Goal: Complete Application Form: Complete application form

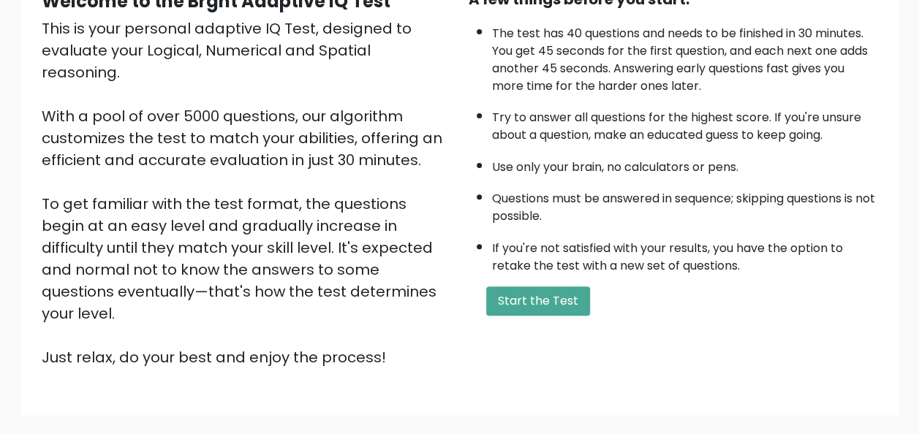
scroll to position [89, 0]
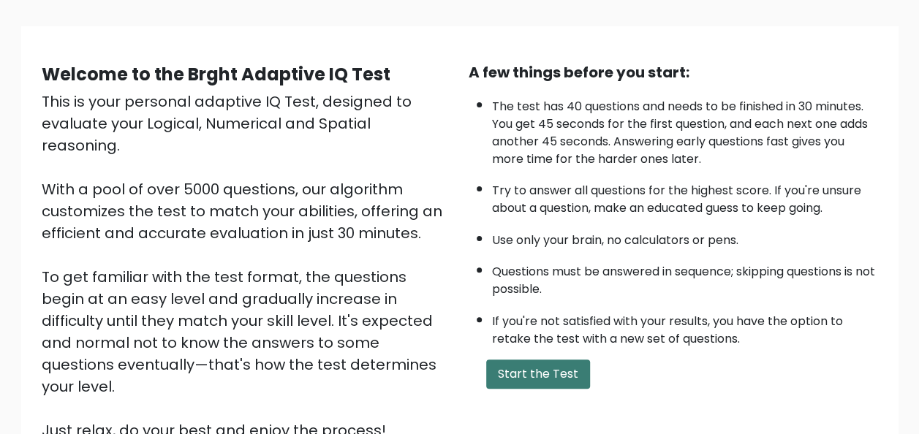
click at [560, 376] on button "Start the Test" at bounding box center [538, 374] width 104 height 29
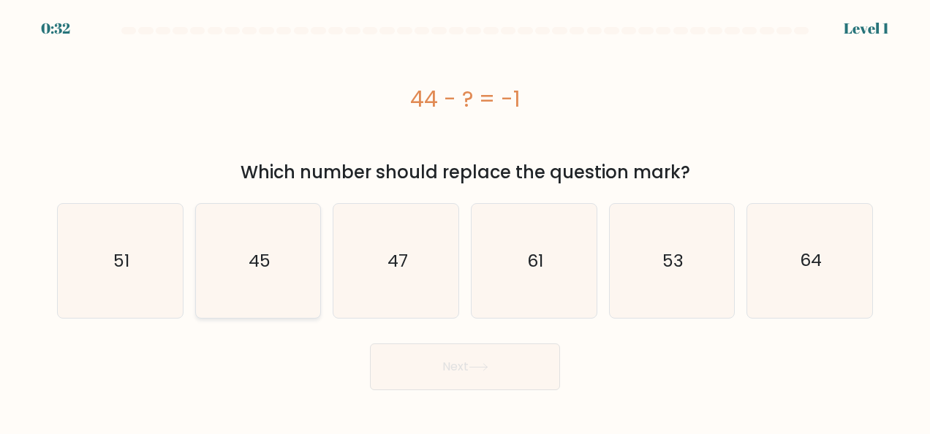
click at [277, 258] on icon "45" at bounding box center [258, 261] width 114 height 114
click at [465, 221] on input "b. 45" at bounding box center [465, 219] width 1 height 4
radio input "true"
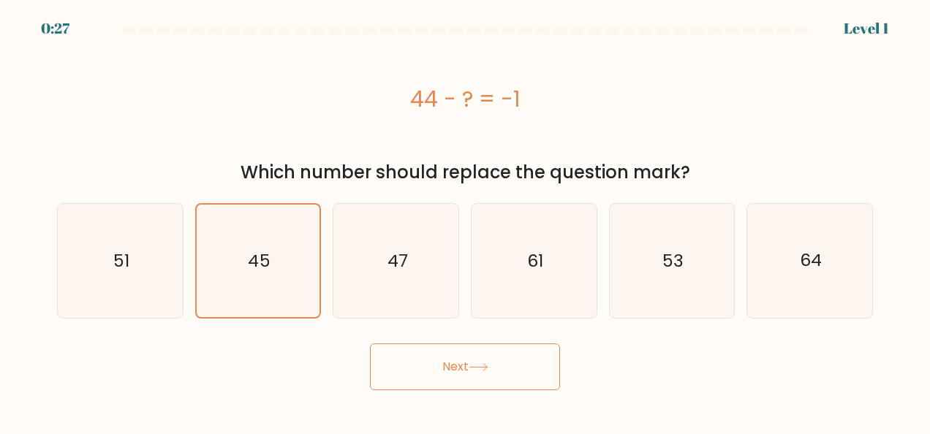
click at [467, 372] on button "Next" at bounding box center [465, 367] width 190 height 47
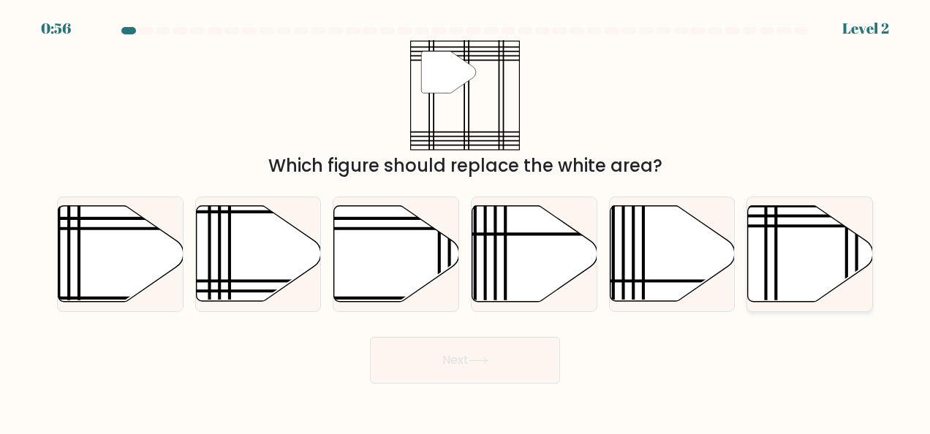
click at [819, 257] on icon at bounding box center [810, 254] width 125 height 96
click at [466, 221] on input "f." at bounding box center [465, 219] width 1 height 4
radio input "true"
click at [437, 353] on button "Next" at bounding box center [465, 360] width 190 height 47
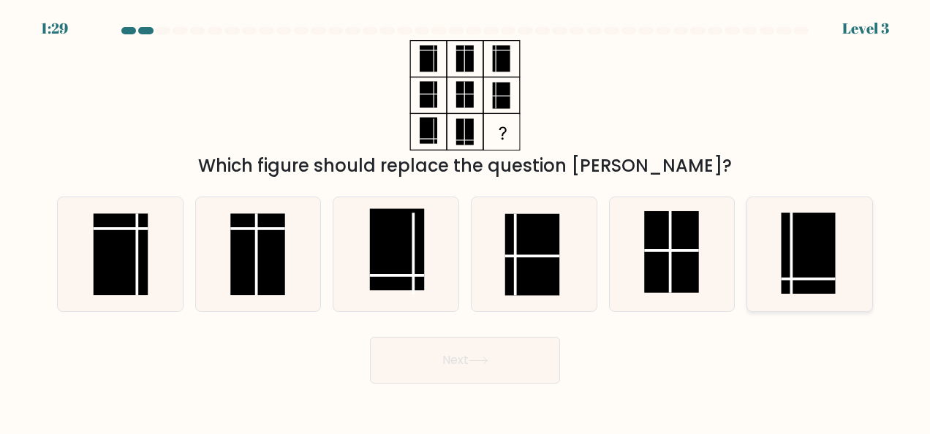
click at [810, 274] on rect at bounding box center [808, 253] width 54 height 81
click at [466, 221] on input "f." at bounding box center [465, 219] width 1 height 4
radio input "true"
click at [420, 360] on button "Next" at bounding box center [465, 360] width 190 height 47
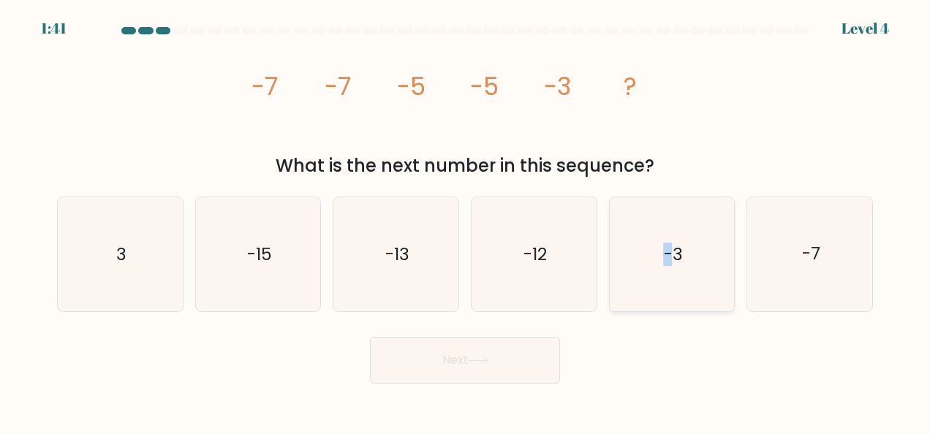
click at [669, 249] on text "-3" at bounding box center [673, 254] width 19 height 23
click at [686, 265] on icon "-3" at bounding box center [672, 254] width 114 height 114
click at [466, 221] on input "e. -3" at bounding box center [465, 219] width 1 height 4
radio input "true"
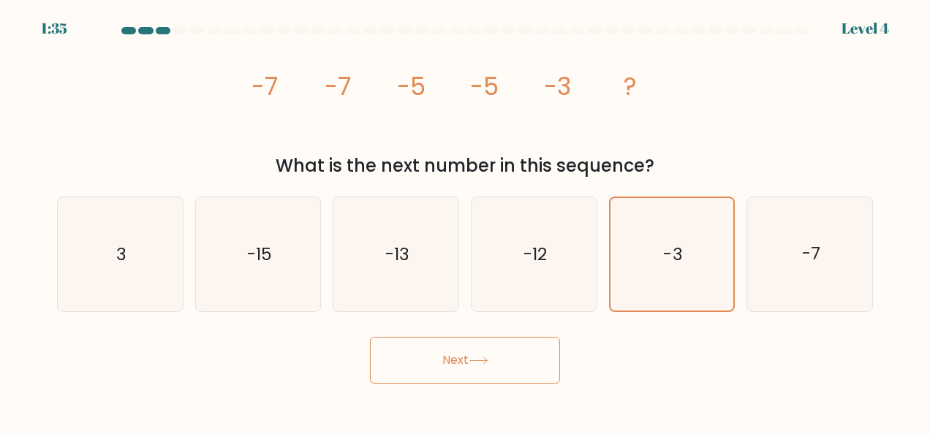
click at [441, 348] on button "Next" at bounding box center [465, 360] width 190 height 47
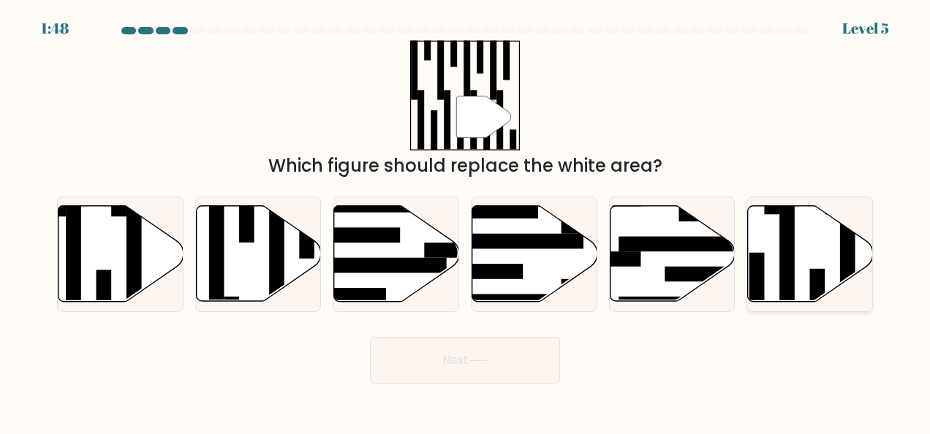
click at [775, 252] on icon at bounding box center [810, 254] width 125 height 96
click at [466, 221] on input "f." at bounding box center [465, 219] width 1 height 4
radio input "true"
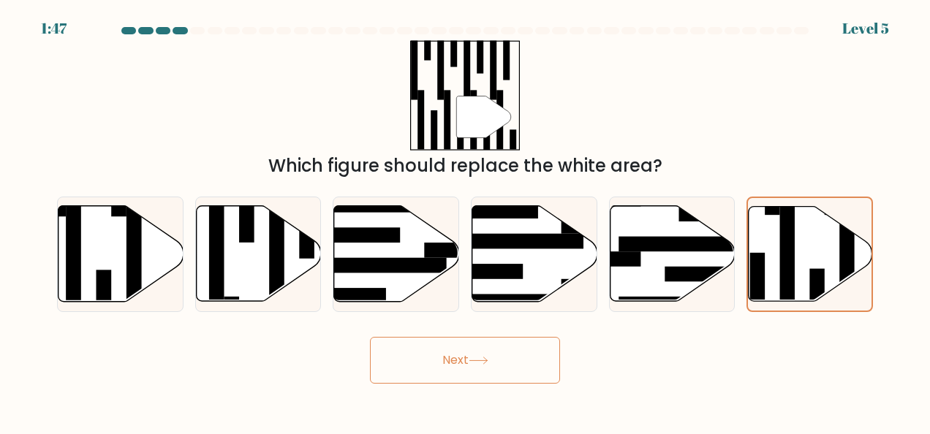
click at [461, 377] on button "Next" at bounding box center [465, 360] width 190 height 47
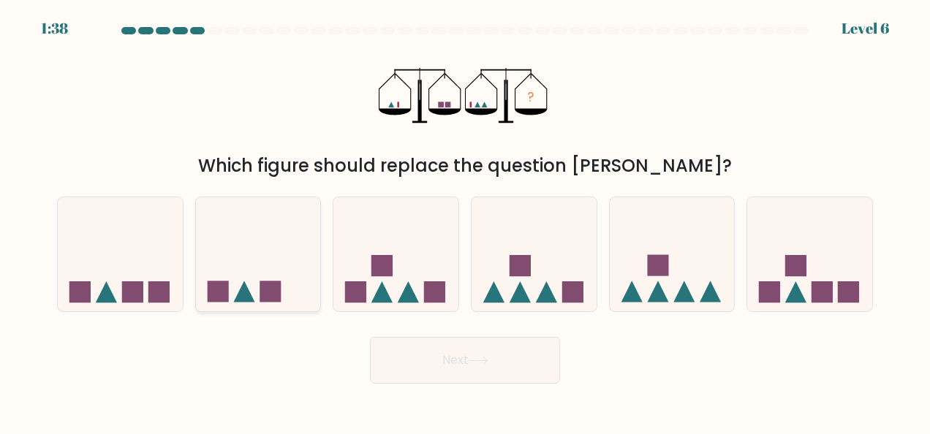
click at [270, 293] on rect at bounding box center [270, 292] width 21 height 21
click at [465, 221] on input "b." at bounding box center [465, 219] width 1 height 4
radio input "true"
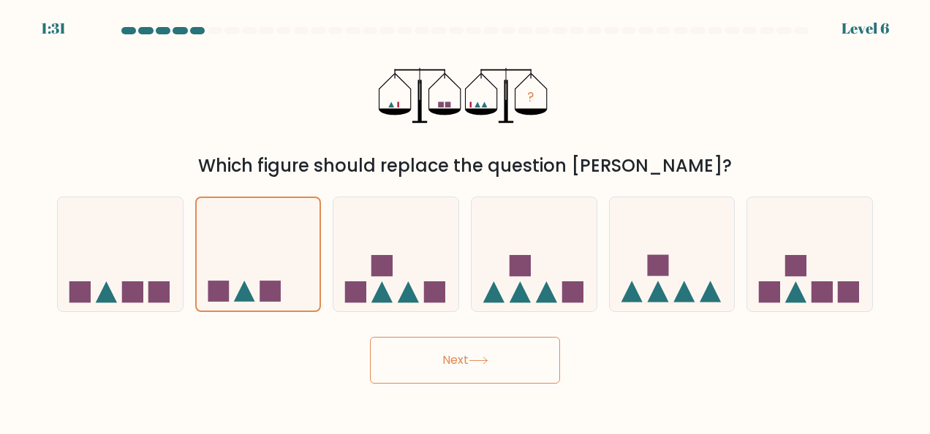
click at [530, 353] on button "Next" at bounding box center [465, 360] width 190 height 47
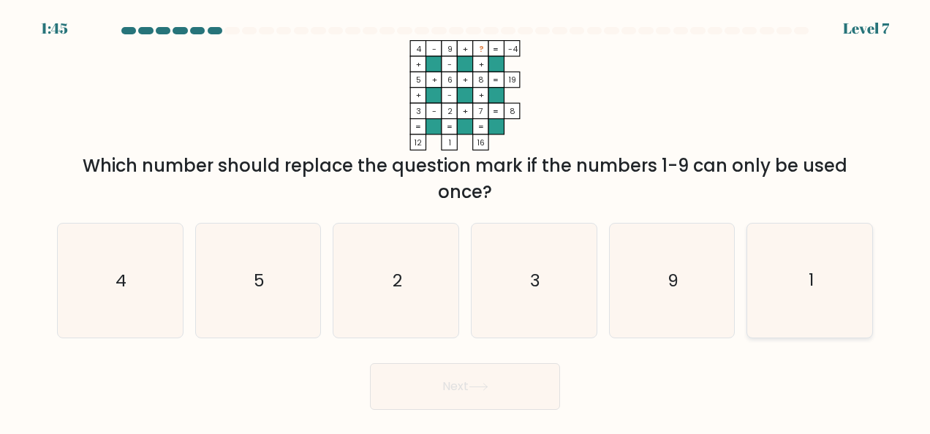
click at [780, 281] on icon "1" at bounding box center [810, 281] width 114 height 114
click at [466, 221] on input "f. 1" at bounding box center [465, 219] width 1 height 4
radio input "true"
click at [465, 382] on button "Next" at bounding box center [465, 387] width 190 height 47
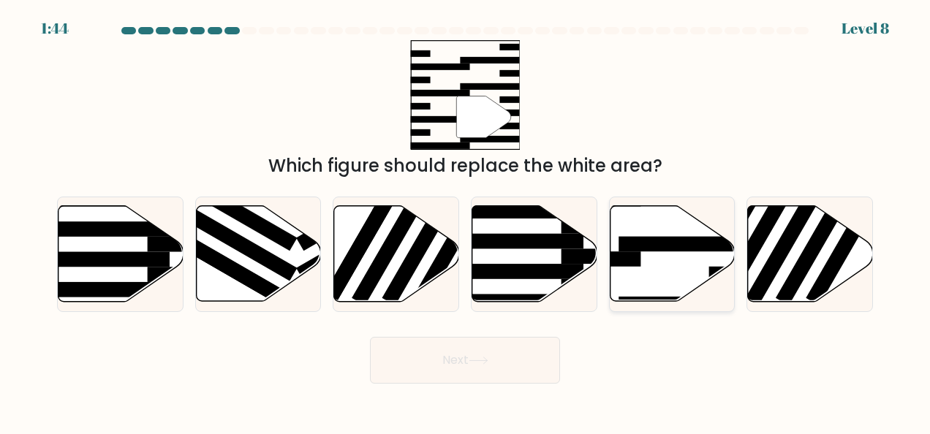
click at [671, 263] on icon at bounding box center [672, 254] width 125 height 96
click at [466, 221] on input "e." at bounding box center [465, 219] width 1 height 4
radio input "true"
click at [525, 353] on button "Next" at bounding box center [465, 360] width 190 height 47
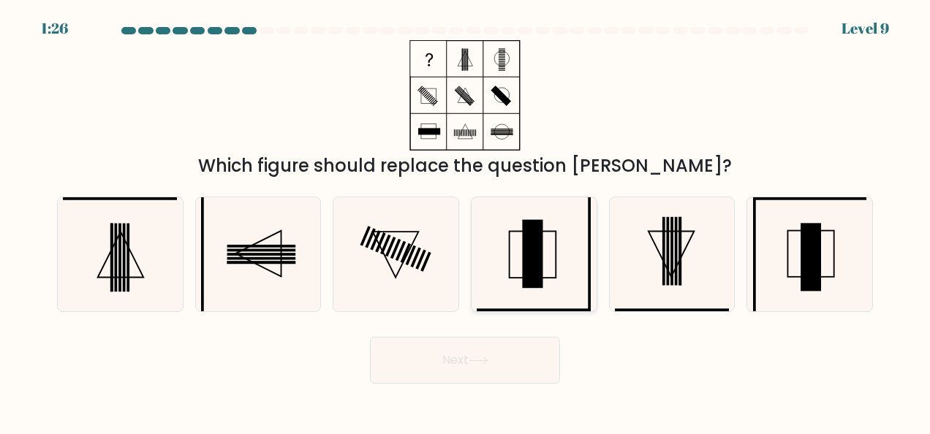
click at [533, 257] on rect at bounding box center [533, 254] width 20 height 68
click at [466, 221] on input "d." at bounding box center [465, 219] width 1 height 4
radio input "true"
click at [527, 357] on button "Next" at bounding box center [465, 360] width 190 height 47
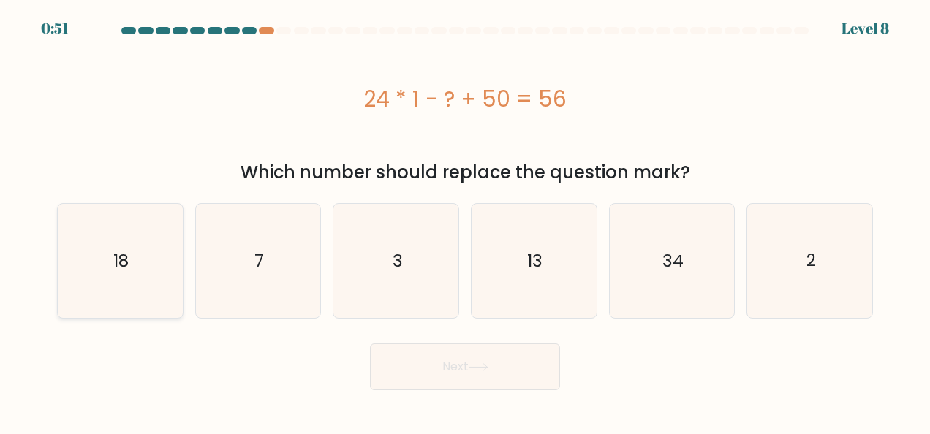
click at [118, 259] on text "18" at bounding box center [120, 260] width 15 height 23
click at [465, 221] on input "a. 18" at bounding box center [465, 219] width 1 height 4
radio input "true"
click at [474, 375] on button "Next" at bounding box center [465, 367] width 190 height 47
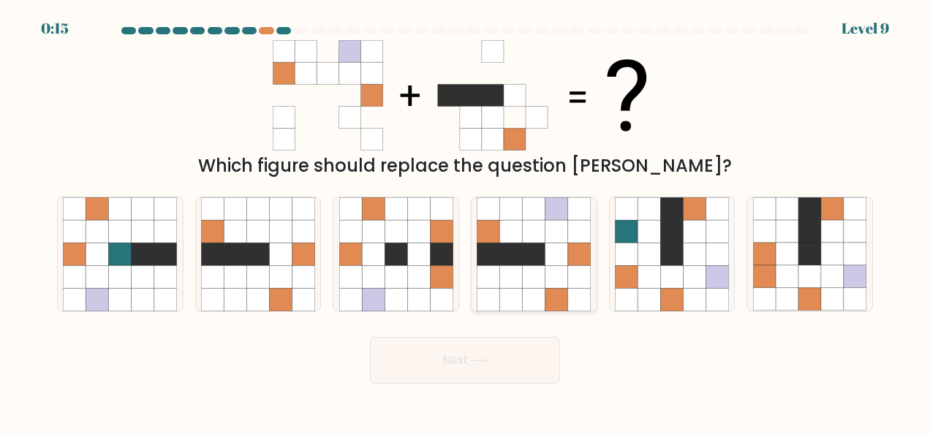
click at [562, 240] on icon at bounding box center [557, 231] width 23 height 23
click at [466, 221] on input "d." at bounding box center [465, 219] width 1 height 4
radio input "true"
click at [497, 347] on button "Next" at bounding box center [465, 360] width 190 height 47
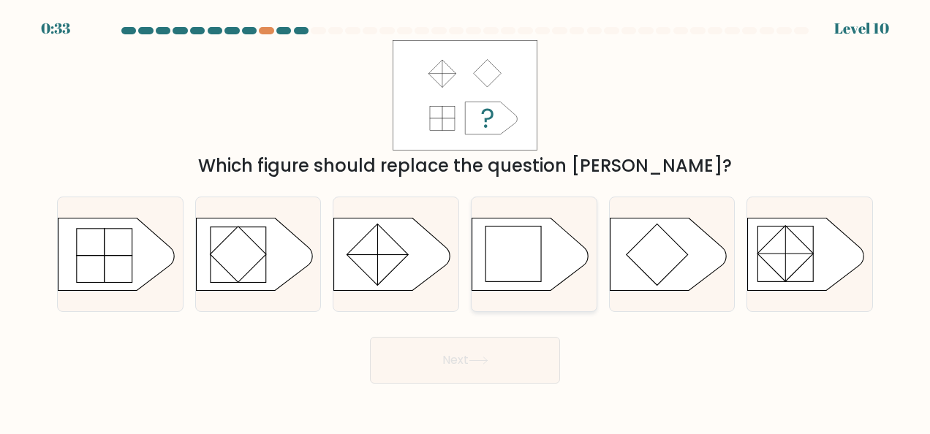
click at [534, 252] on rect at bounding box center [514, 254] width 56 height 56
click at [466, 221] on input "d." at bounding box center [465, 219] width 1 height 4
radio input "true"
click at [499, 372] on button "Next" at bounding box center [465, 360] width 190 height 47
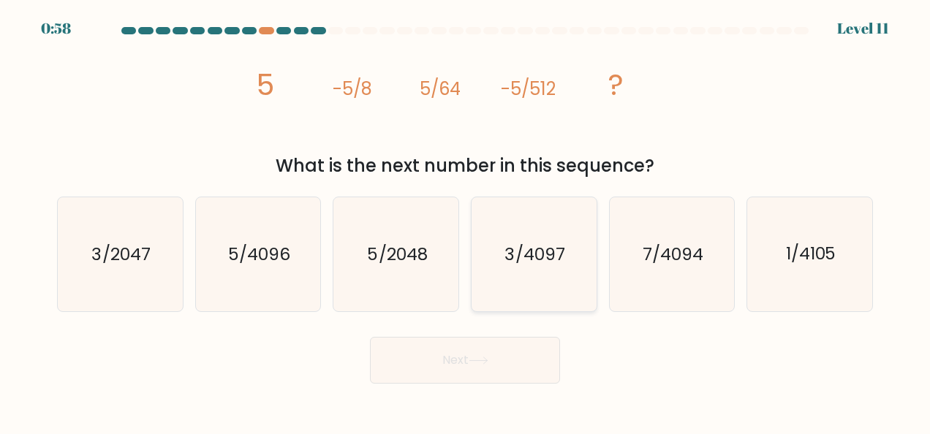
click at [537, 239] on icon "3/4097" at bounding box center [534, 254] width 114 height 114
click at [466, 221] on input "d. 3/4097" at bounding box center [465, 219] width 1 height 4
radio input "true"
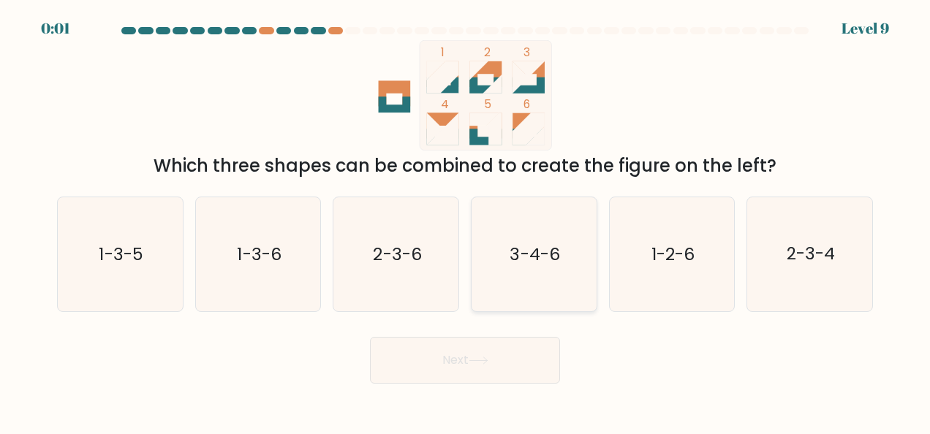
click at [563, 272] on icon "3-4-6" at bounding box center [534, 254] width 114 height 114
click at [466, 221] on input "d. 3-4-6" at bounding box center [465, 219] width 1 height 4
radio input "true"
click at [500, 365] on button "Next" at bounding box center [465, 360] width 190 height 47
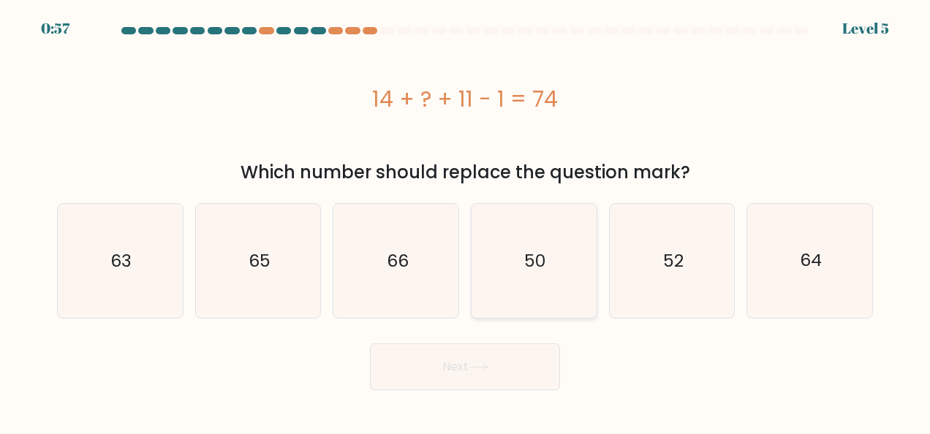
click at [512, 243] on icon "50" at bounding box center [534, 261] width 114 height 114
click at [466, 221] on input "d. 50" at bounding box center [465, 219] width 1 height 4
radio input "true"
click at [483, 375] on button "Next" at bounding box center [465, 367] width 190 height 47
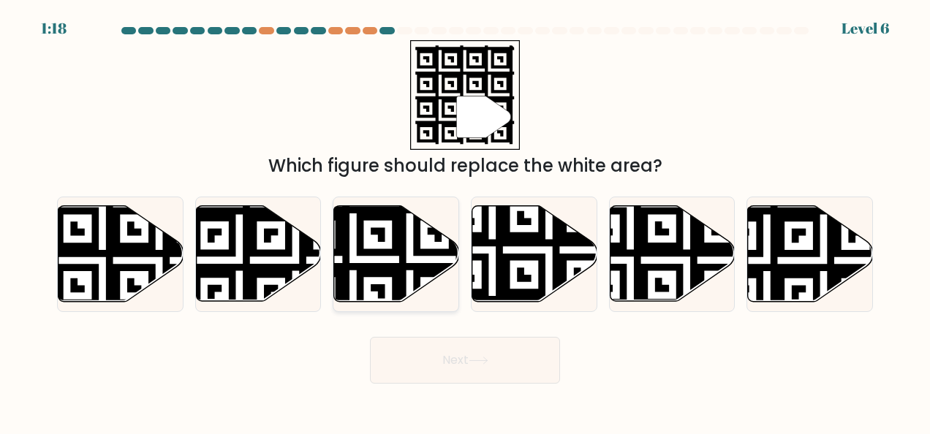
click at [401, 255] on icon at bounding box center [353, 203] width 227 height 227
click at [465, 221] on input "c." at bounding box center [465, 219] width 1 height 4
radio input "true"
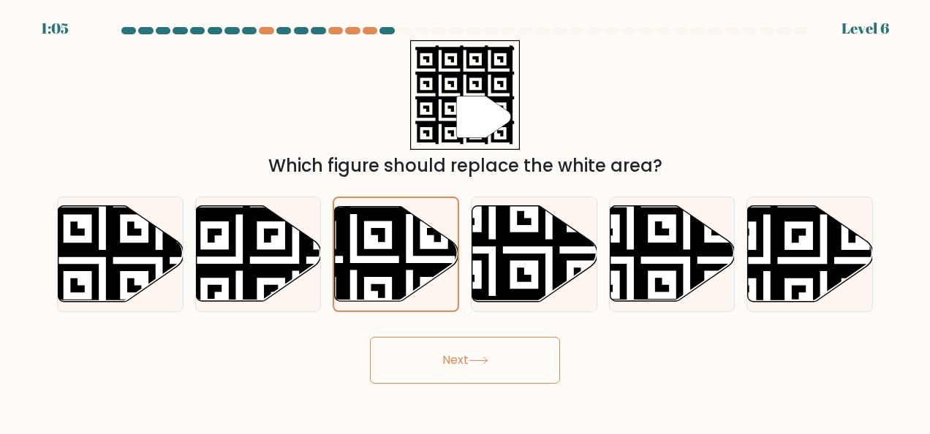
drag, startPoint x: 475, startPoint y: 350, endPoint x: 478, endPoint y: 383, distance: 32.3
click at [476, 350] on button "Next" at bounding box center [465, 360] width 190 height 47
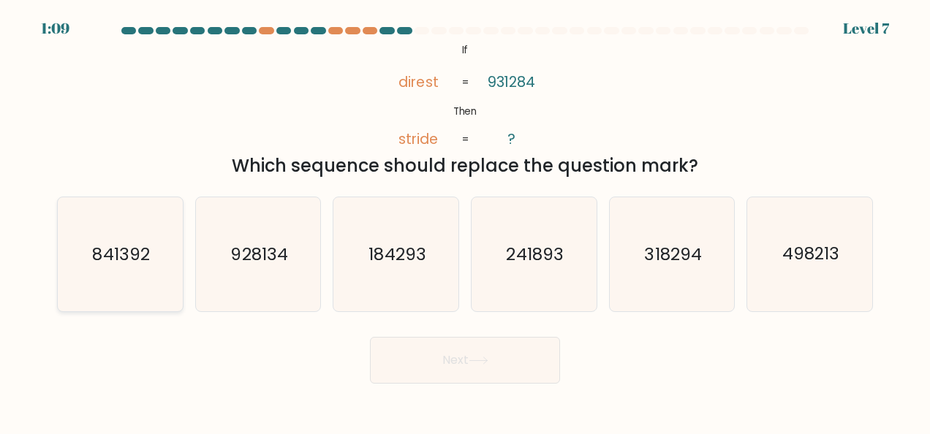
click at [136, 260] on text "841392" at bounding box center [121, 254] width 57 height 23
click at [465, 221] on input "a. 841392" at bounding box center [465, 219] width 1 height 4
radio input "true"
click at [539, 356] on button "Next" at bounding box center [465, 360] width 190 height 47
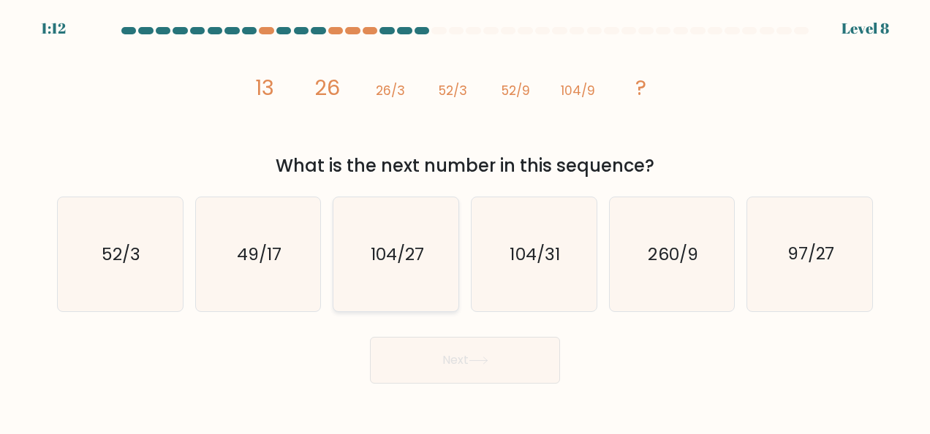
click at [407, 265] on text "104/27" at bounding box center [397, 254] width 53 height 23
click at [465, 221] on input "c. 104/27" at bounding box center [465, 219] width 1 height 4
radio input "true"
click at [472, 361] on icon at bounding box center [479, 361] width 20 height 8
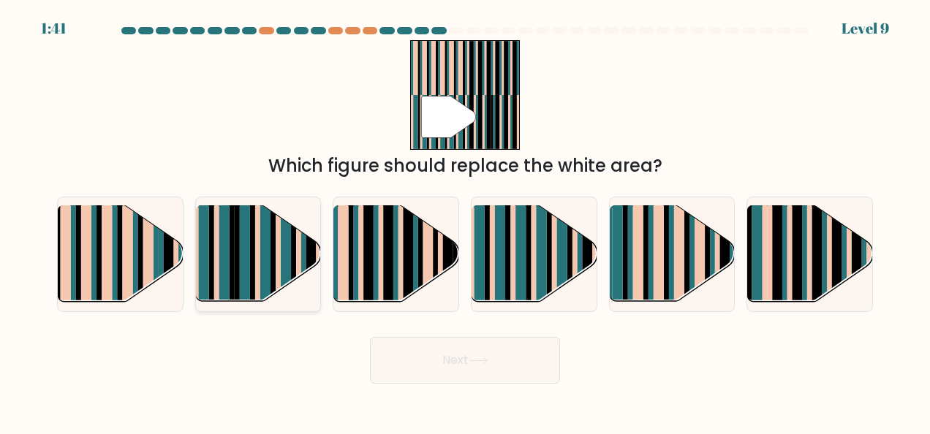
click at [281, 215] on rect at bounding box center [278, 265] width 5 height 124
click at [465, 217] on input "b." at bounding box center [465, 219] width 1 height 4
radio input "true"
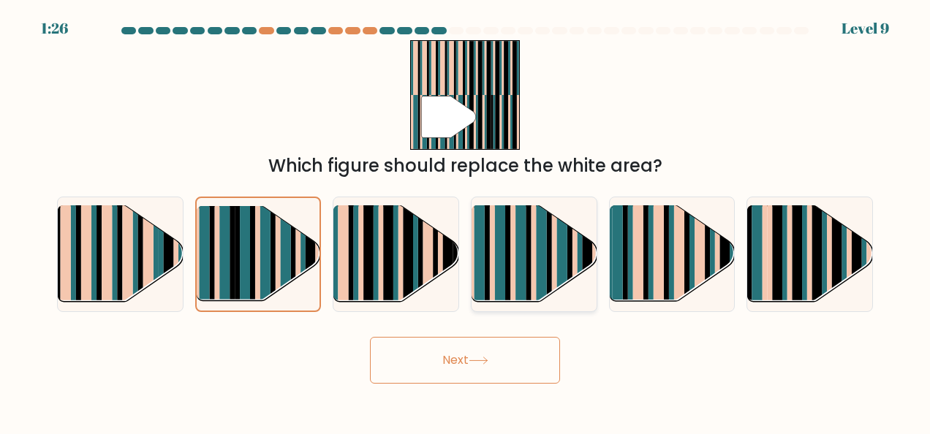
click at [518, 257] on rect at bounding box center [521, 265] width 10 height 124
click at [466, 221] on input "d." at bounding box center [465, 219] width 1 height 4
radio input "true"
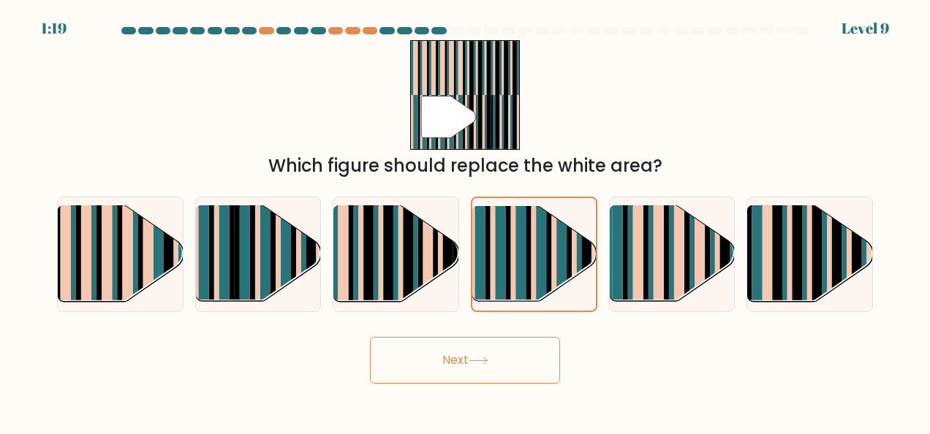
click at [488, 350] on button "Next" at bounding box center [465, 360] width 190 height 47
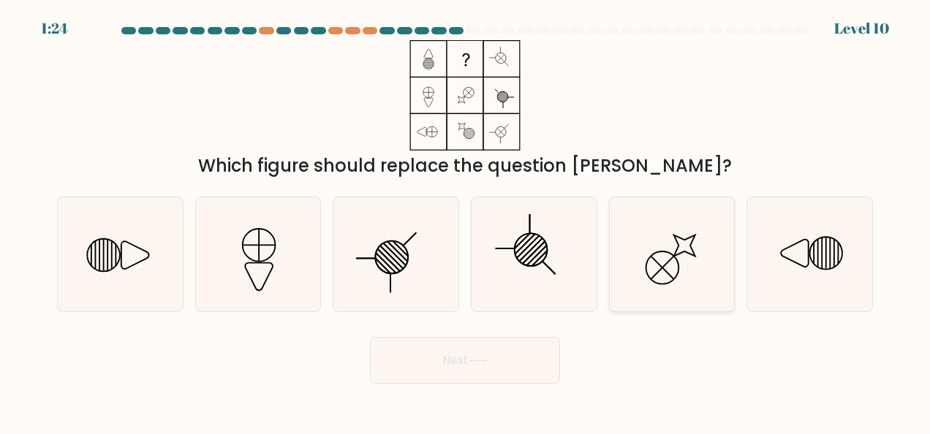
click at [665, 271] on line at bounding box center [663, 268] width 22 height 22
click at [466, 221] on input "e." at bounding box center [465, 219] width 1 height 4
radio input "true"
click at [461, 361] on button "Next" at bounding box center [465, 360] width 190 height 47
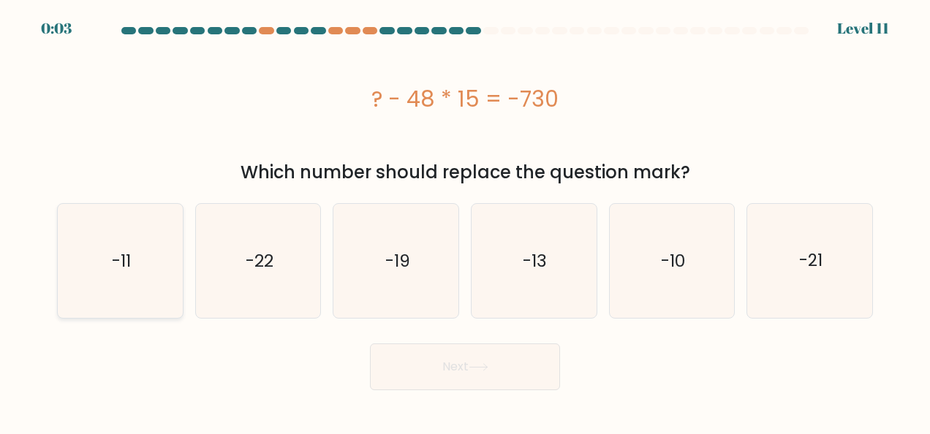
click at [158, 275] on icon "-11" at bounding box center [120, 261] width 114 height 114
click at [465, 221] on input "a. -11" at bounding box center [465, 219] width 1 height 4
radio input "true"
click at [475, 377] on button "Next" at bounding box center [465, 367] width 190 height 47
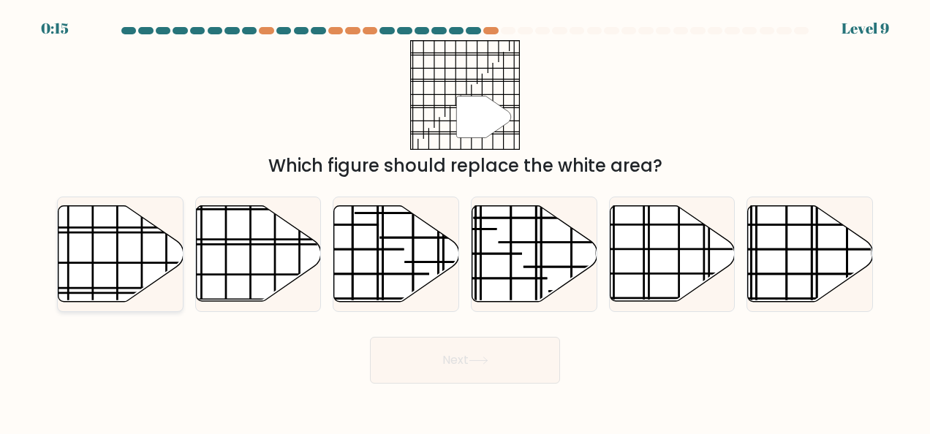
click at [113, 252] on icon at bounding box center [121, 254] width 125 height 96
click at [465, 221] on input "a." at bounding box center [465, 219] width 1 height 4
radio input "true"
click at [508, 362] on button "Next" at bounding box center [465, 360] width 190 height 47
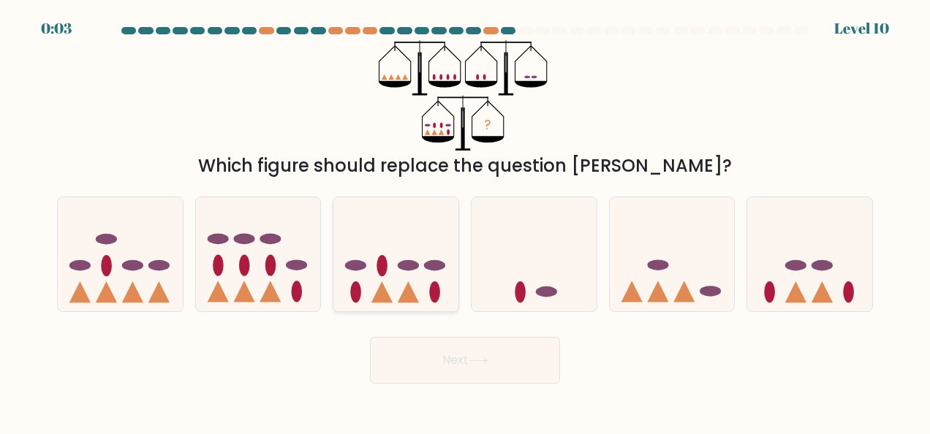
click at [391, 274] on icon at bounding box center [396, 254] width 125 height 103
click at [465, 221] on input "c." at bounding box center [465, 219] width 1 height 4
radio input "true"
click at [485, 393] on body "0:03 Level 10" at bounding box center [465, 217] width 930 height 434
click at [494, 363] on button "Next" at bounding box center [465, 360] width 190 height 47
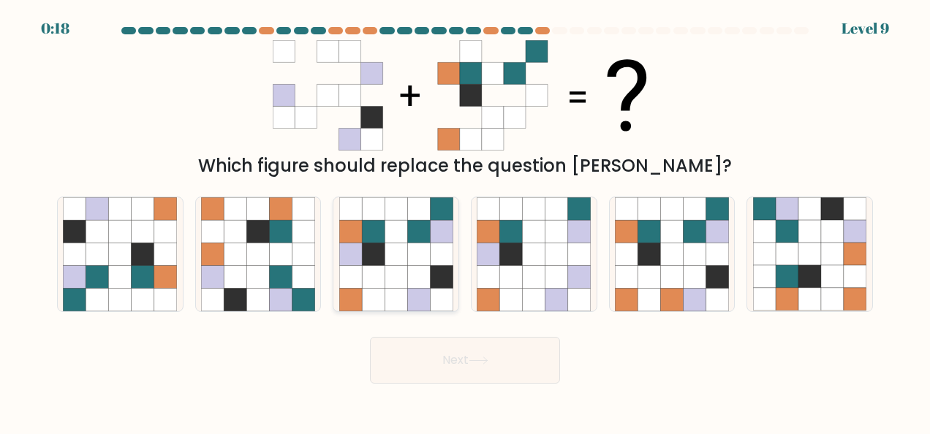
click at [422, 268] on icon at bounding box center [418, 277] width 23 height 23
click at [465, 221] on input "c." at bounding box center [465, 219] width 1 height 4
radio input "true"
click at [489, 364] on icon at bounding box center [479, 361] width 20 height 8
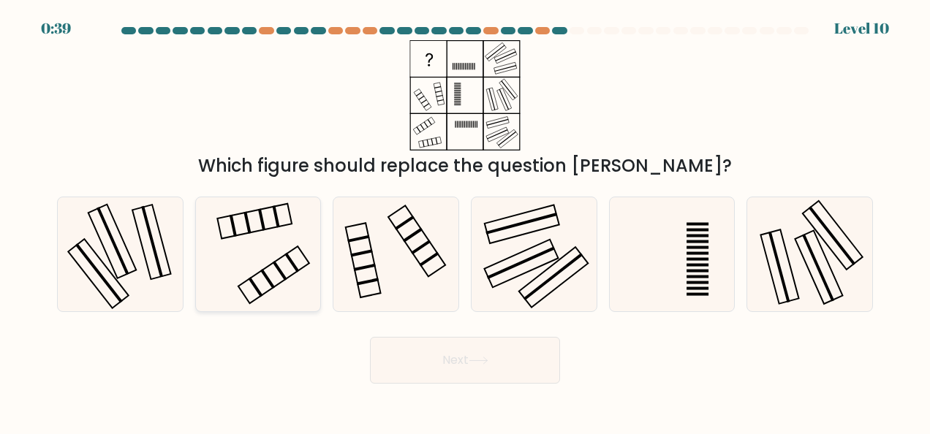
click at [290, 264] on icon at bounding box center [258, 254] width 114 height 114
click at [465, 221] on input "b." at bounding box center [465, 219] width 1 height 4
radio input "true"
drag, startPoint x: 478, startPoint y: 355, endPoint x: 364, endPoint y: 384, distance: 117.6
click at [478, 355] on button "Next" at bounding box center [465, 360] width 190 height 47
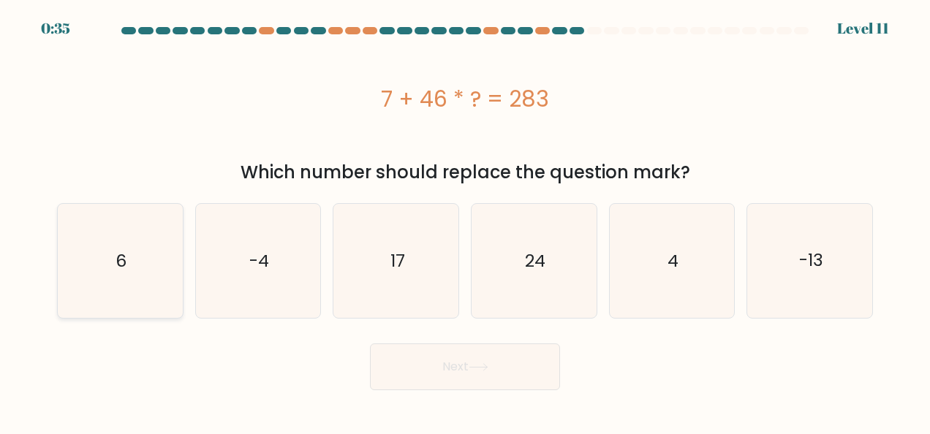
click at [129, 266] on icon "6" at bounding box center [120, 261] width 114 height 114
click at [465, 221] on input "a. 6" at bounding box center [465, 219] width 1 height 4
radio input "true"
click at [669, 276] on icon "4" at bounding box center [672, 261] width 114 height 114
click at [466, 221] on input "e. 4" at bounding box center [465, 219] width 1 height 4
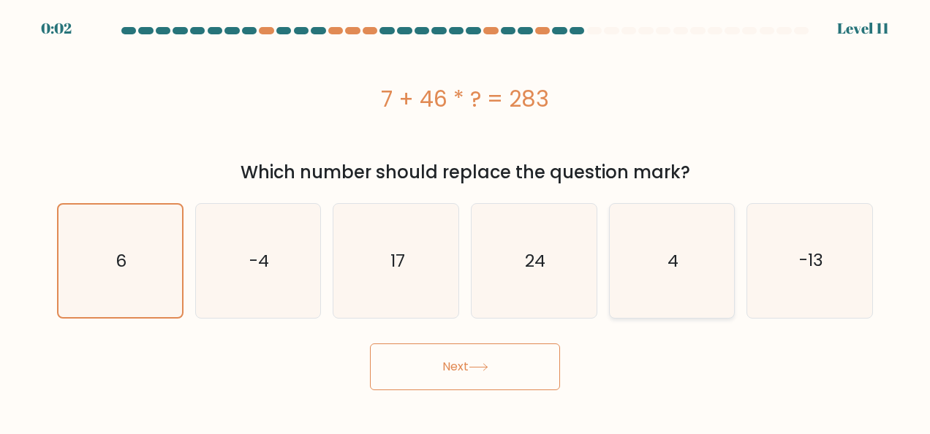
radio input "true"
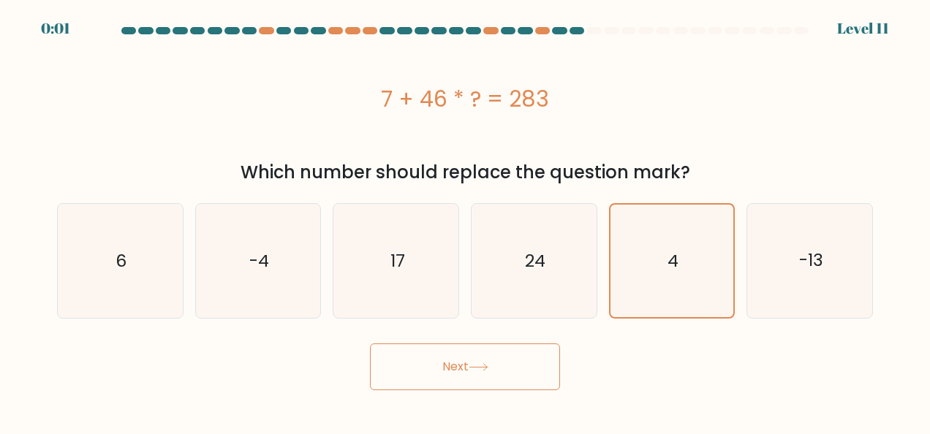
click at [509, 377] on button "Next" at bounding box center [465, 367] width 190 height 47
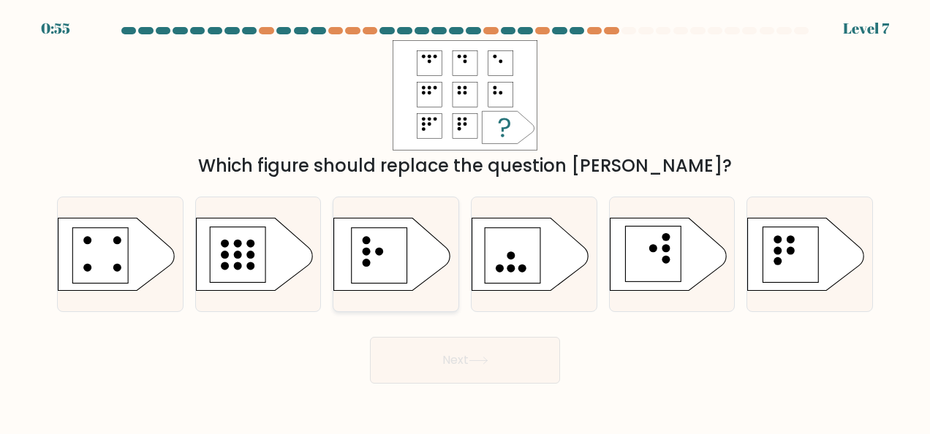
click at [385, 240] on rect at bounding box center [380, 255] width 56 height 56
click at [465, 221] on input "c." at bounding box center [465, 219] width 1 height 4
radio input "true"
click at [430, 374] on button "Next" at bounding box center [465, 360] width 190 height 47
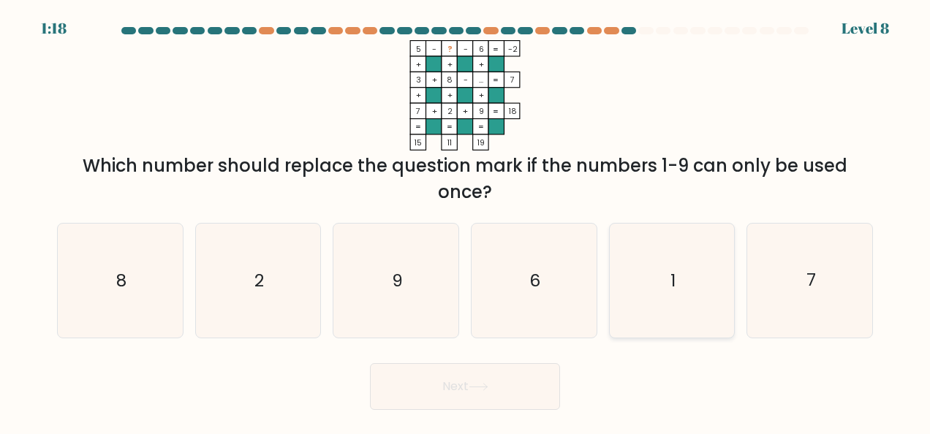
click at [686, 294] on icon "1" at bounding box center [672, 281] width 114 height 114
click at [466, 221] on input "e. 1" at bounding box center [465, 219] width 1 height 4
radio input "true"
click at [497, 389] on button "Next" at bounding box center [465, 387] width 190 height 47
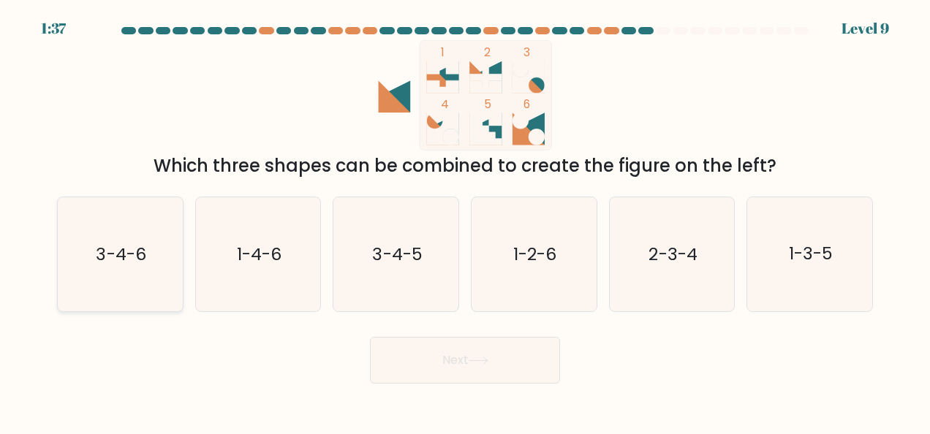
click at [127, 241] on icon "3-4-6" at bounding box center [120, 254] width 114 height 114
click at [465, 221] on input "a. 3-4-6" at bounding box center [465, 219] width 1 height 4
radio input "true"
click at [508, 352] on button "Next" at bounding box center [465, 360] width 190 height 47
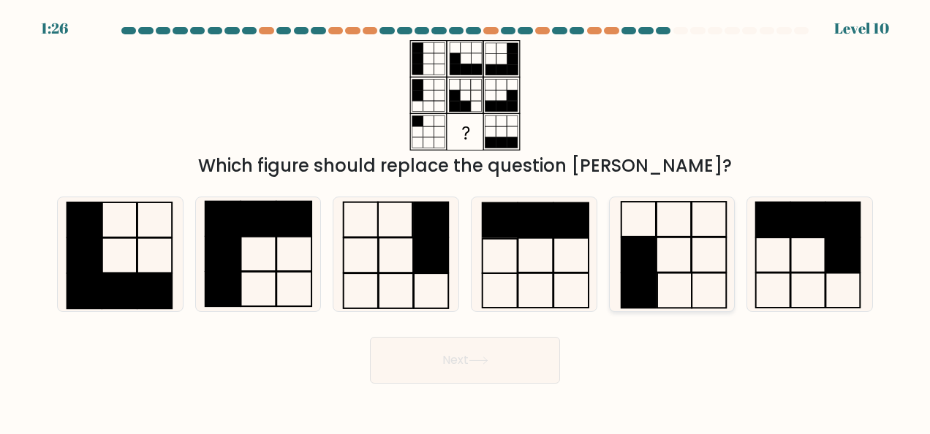
click at [712, 270] on icon at bounding box center [672, 254] width 114 height 114
click at [466, 221] on input "e." at bounding box center [465, 219] width 1 height 4
radio input "true"
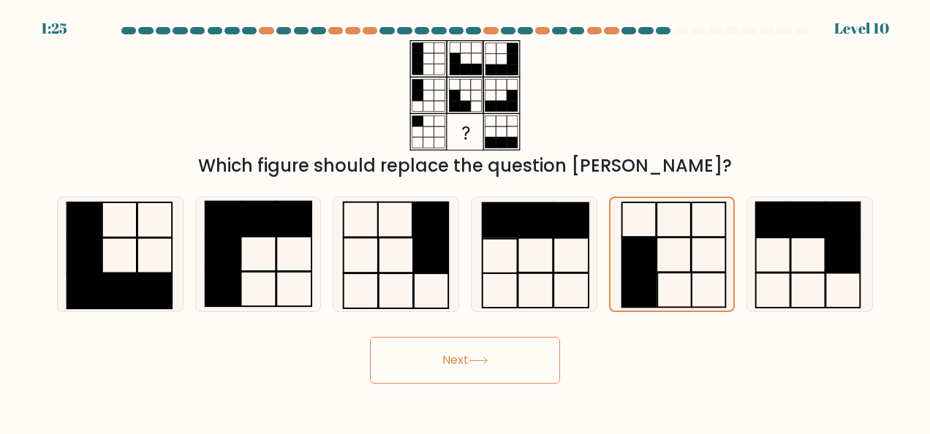
click at [487, 361] on icon at bounding box center [479, 361] width 18 height 7
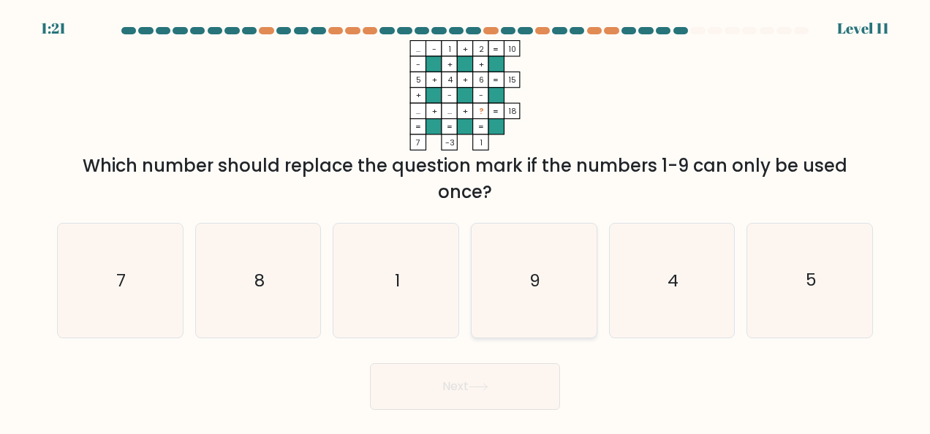
click at [487, 271] on icon "9" at bounding box center [534, 281] width 114 height 114
click at [466, 221] on input "d. 9" at bounding box center [465, 219] width 1 height 4
radio input "true"
click at [123, 291] on text "7" at bounding box center [121, 280] width 10 height 23
click at [465, 221] on input "a. 7" at bounding box center [465, 219] width 1 height 4
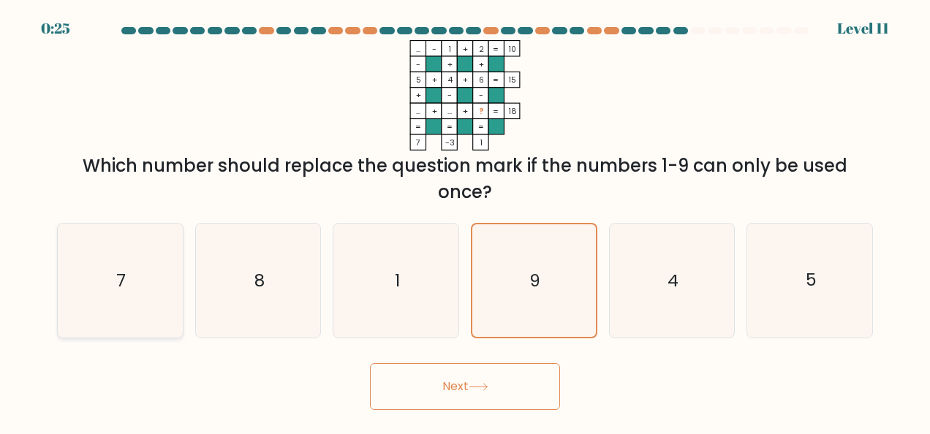
radio input "true"
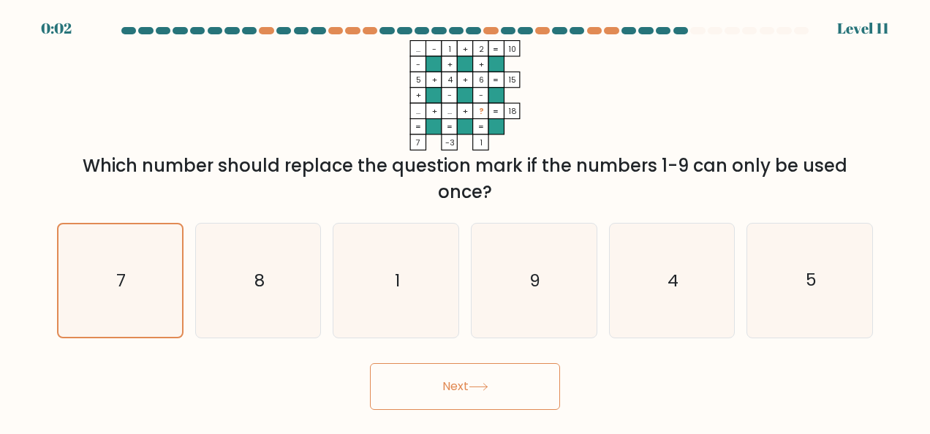
click at [500, 380] on button "Next" at bounding box center [465, 387] width 190 height 47
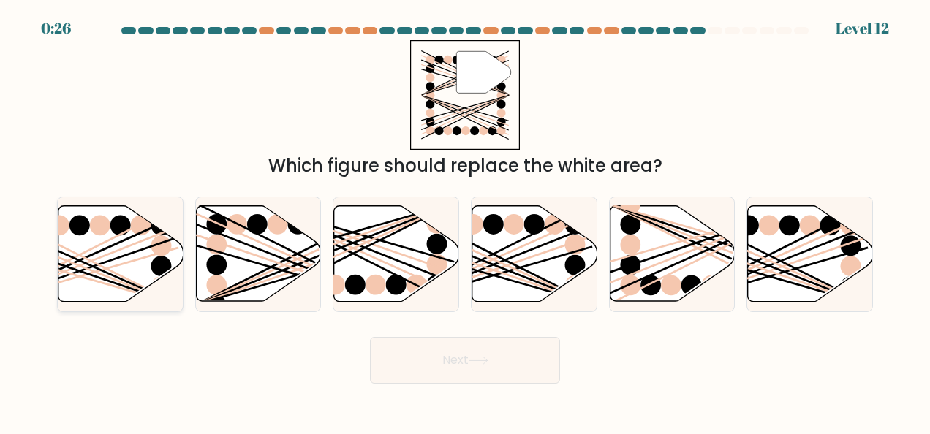
click at [116, 250] on line at bounding box center [79, 266] width 200 height 79
click at [465, 221] on input "a." at bounding box center [465, 219] width 1 height 4
radio input "true"
click at [857, 260] on ellipse at bounding box center [851, 266] width 20 height 20
click at [466, 221] on input "f." at bounding box center [465, 219] width 1 height 4
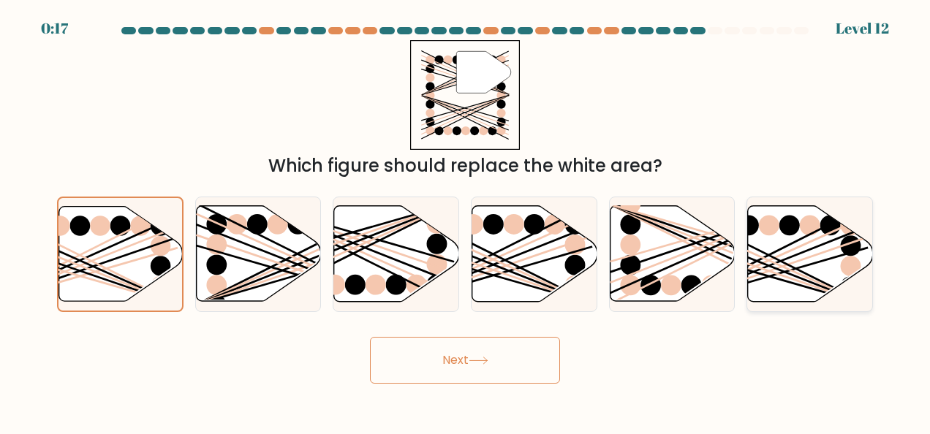
radio input "true"
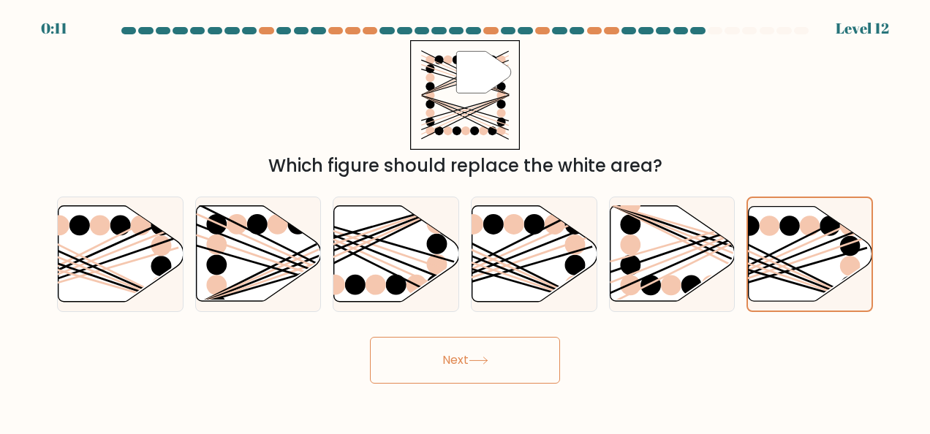
click at [513, 356] on button "Next" at bounding box center [465, 360] width 190 height 47
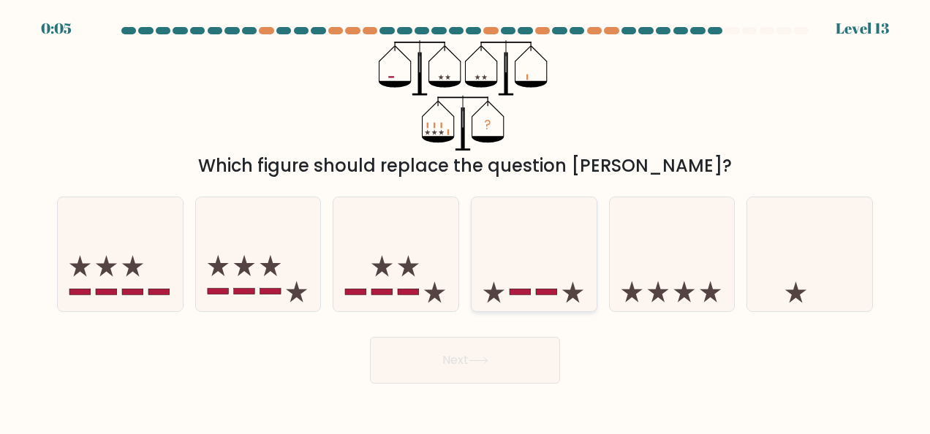
click at [528, 266] on icon at bounding box center [534, 254] width 125 height 103
click at [466, 221] on input "d." at bounding box center [465, 219] width 1 height 4
radio input "true"
click at [383, 260] on icon at bounding box center [382, 265] width 21 height 21
click at [465, 221] on input "c." at bounding box center [465, 219] width 1 height 4
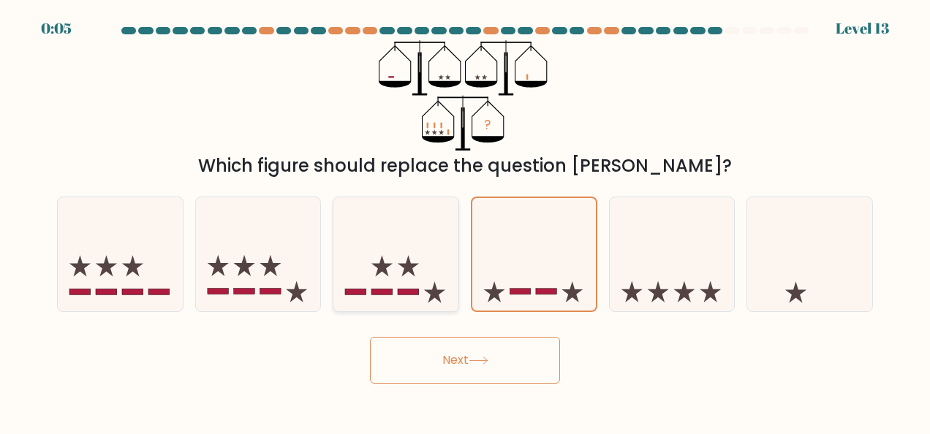
radio input "true"
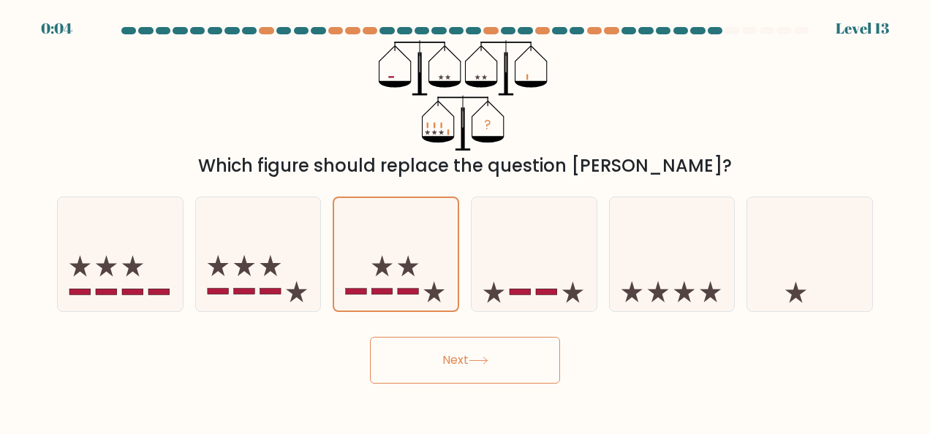
click at [487, 376] on button "Next" at bounding box center [465, 360] width 190 height 47
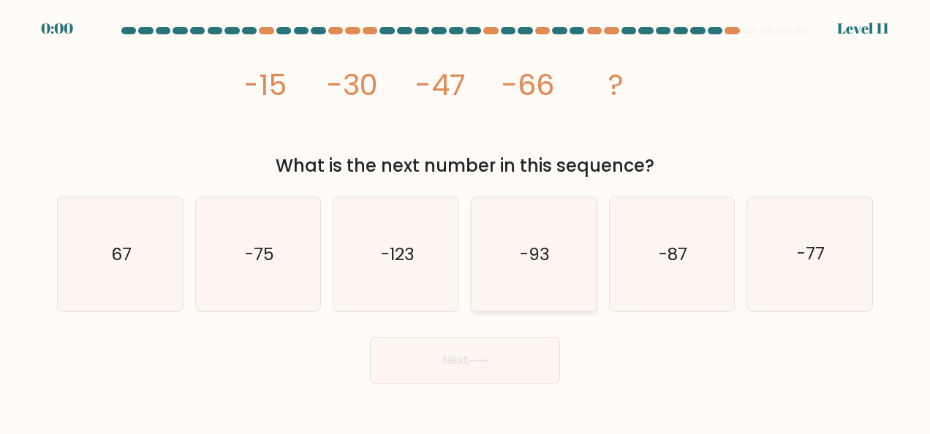
click at [524, 249] on text "-93" at bounding box center [535, 254] width 30 height 23
click at [466, 221] on input "d. -93" at bounding box center [465, 219] width 1 height 4
radio input "true"
click at [490, 353] on div "Next" at bounding box center [465, 357] width 834 height 54
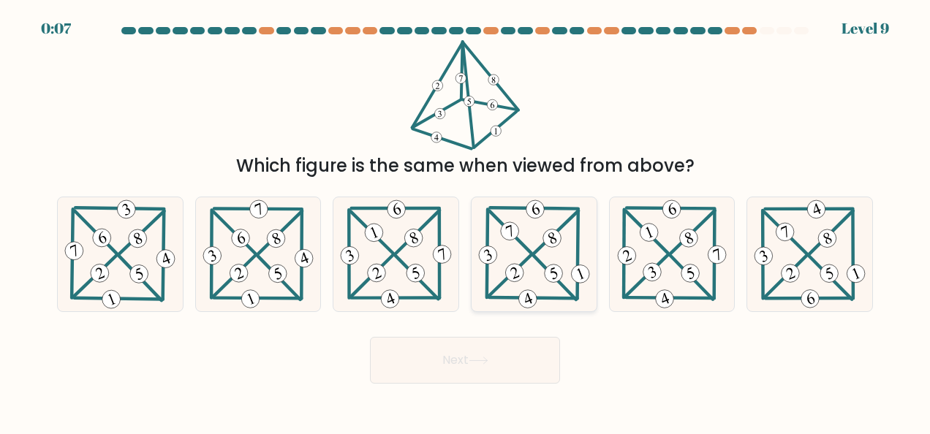
click at [542, 264] on 303 at bounding box center [555, 278] width 42 height 44
click at [466, 221] on input "d." at bounding box center [465, 219] width 1 height 4
radio input "true"
click at [543, 358] on button "Next" at bounding box center [465, 360] width 190 height 47
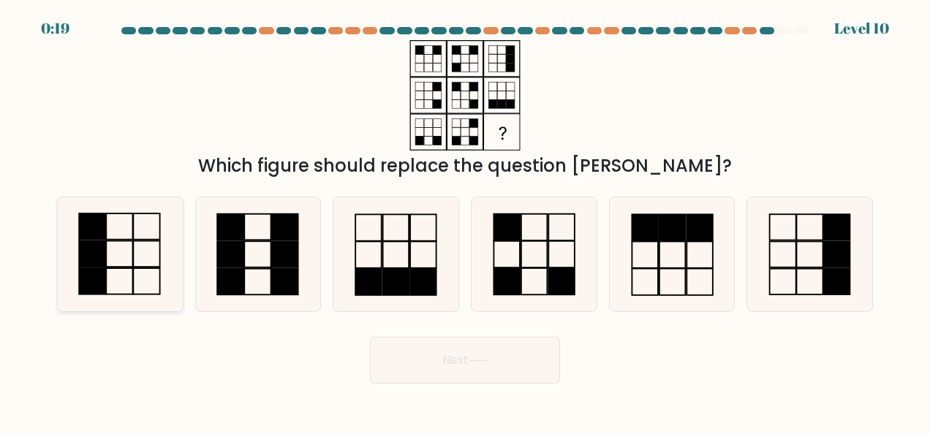
click at [114, 257] on icon at bounding box center [120, 254] width 114 height 114
click at [465, 221] on input "a." at bounding box center [465, 219] width 1 height 4
radio input "true"
click at [402, 357] on button "Next" at bounding box center [465, 360] width 190 height 47
click at [450, 369] on button "Next" at bounding box center [465, 360] width 190 height 47
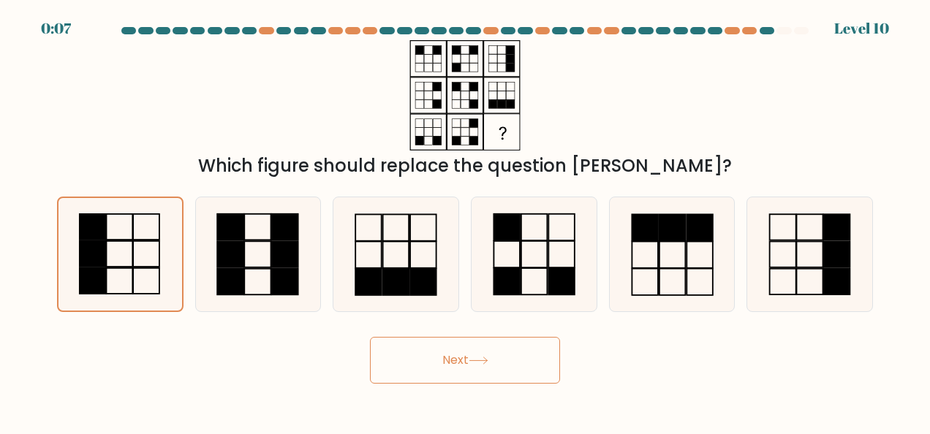
click at [449, 351] on button "Next" at bounding box center [465, 360] width 190 height 47
click at [124, 246] on icon at bounding box center [120, 254] width 113 height 113
click at [465, 221] on input "a." at bounding box center [465, 219] width 1 height 4
click at [187, 126] on div "Which figure should replace the question [PERSON_NAME]?" at bounding box center [465, 109] width 834 height 139
click at [151, 240] on rect at bounding box center [146, 227] width 26 height 26
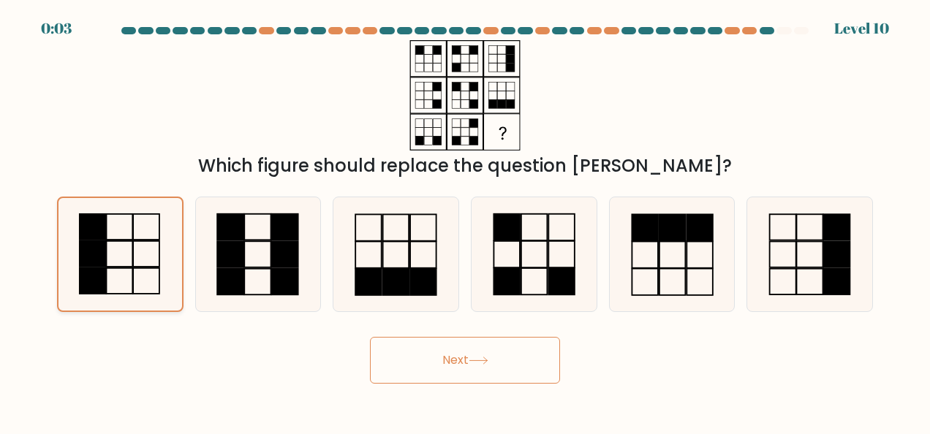
click at [465, 221] on input "a." at bounding box center [465, 219] width 1 height 4
click at [458, 361] on button "Next" at bounding box center [465, 360] width 190 height 47
click at [462, 352] on button "Next" at bounding box center [465, 360] width 190 height 47
click at [462, 350] on button "Next" at bounding box center [465, 360] width 190 height 47
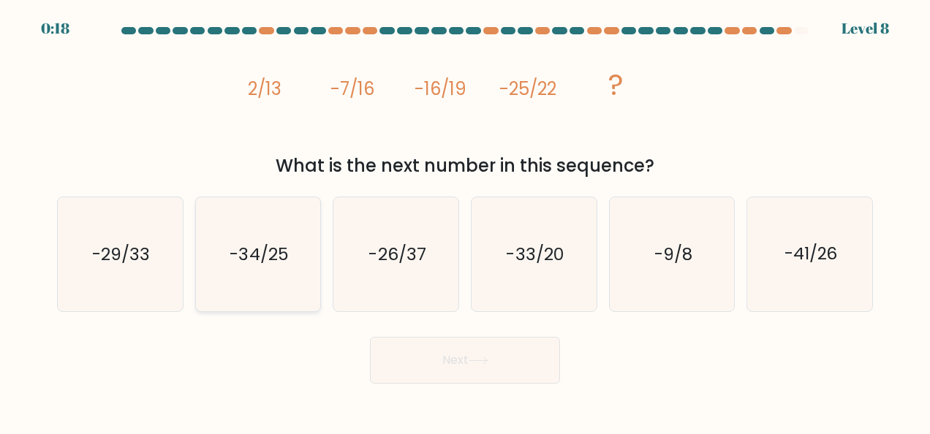
click at [278, 249] on text "-34/25" at bounding box center [259, 254] width 59 height 23
click at [465, 221] on input "b. -34/25" at bounding box center [465, 219] width 1 height 4
radio input "true"
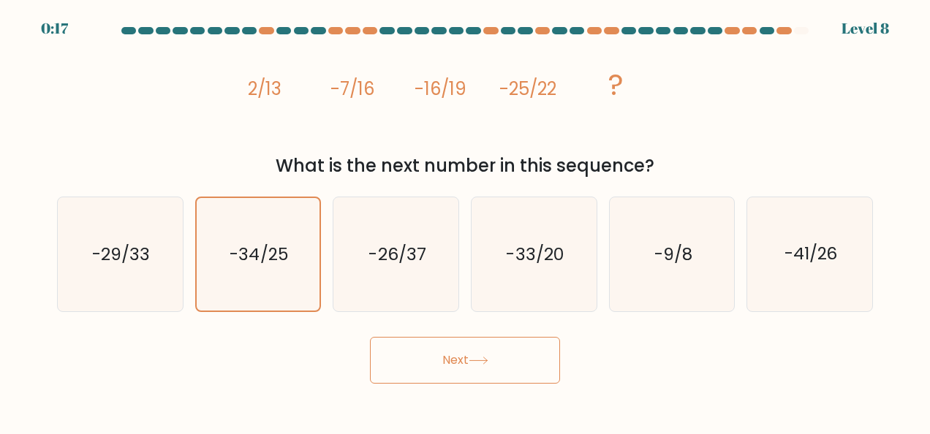
click at [493, 361] on button "Next" at bounding box center [465, 360] width 190 height 47
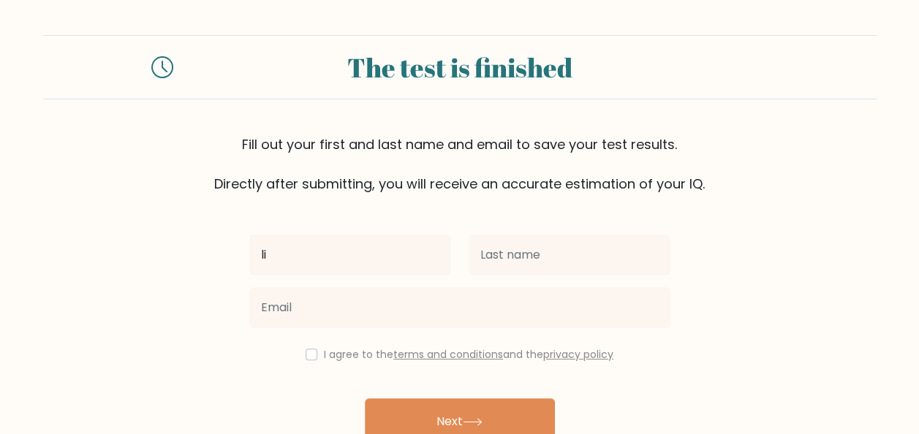
type input "l"
type input "[PERSON_NAME]"
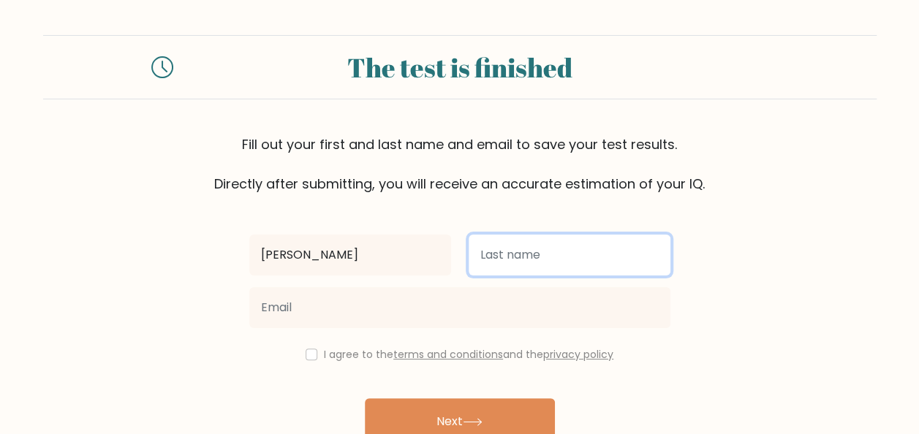
drag, startPoint x: 515, startPoint y: 259, endPoint x: 535, endPoint y: 250, distance: 21.6
click at [515, 259] on input "text" at bounding box center [570, 255] width 202 height 41
type input "MORDI"
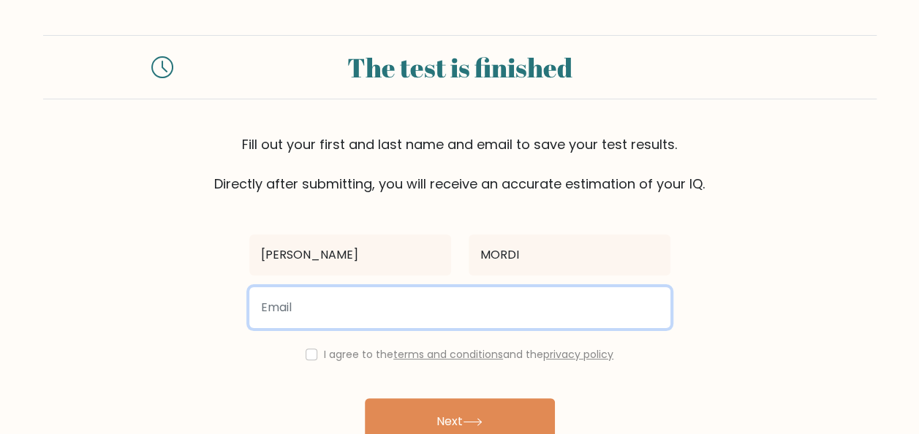
click at [506, 303] on input "email" at bounding box center [459, 307] width 421 height 41
type input "[PERSON_NAME][EMAIL_ADDRESS][DOMAIN_NAME]"
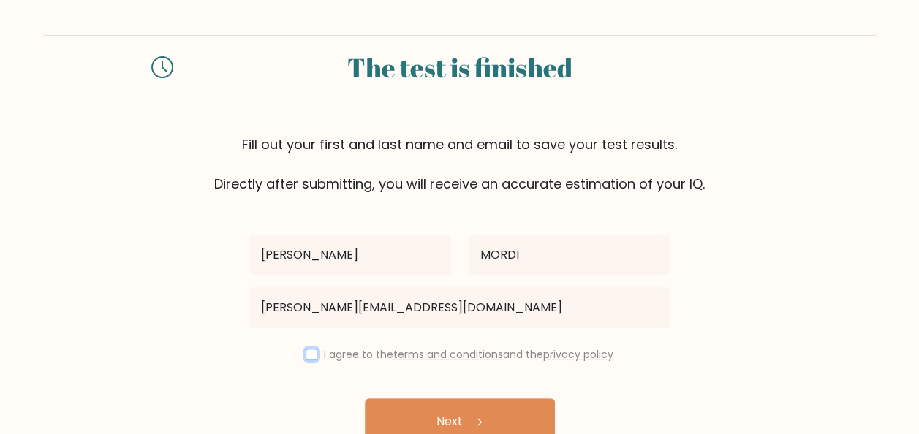
click at [312, 358] on input "checkbox" at bounding box center [312, 355] width 12 height 12
checkbox input "true"
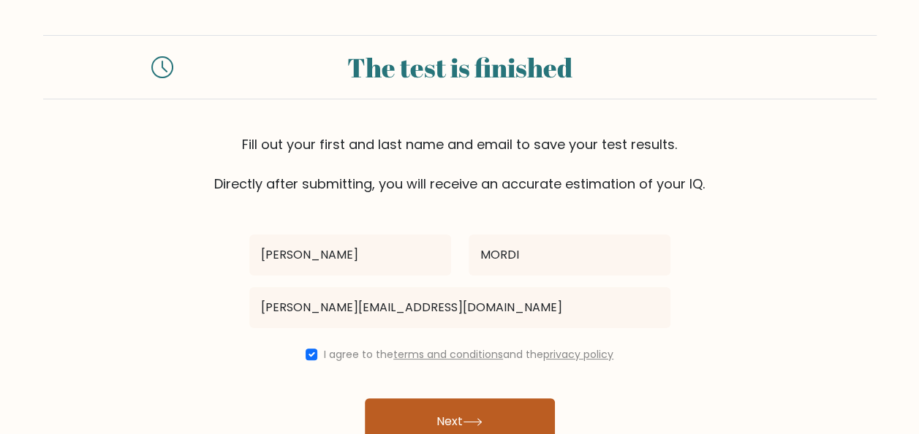
click at [464, 421] on button "Next" at bounding box center [460, 422] width 190 height 47
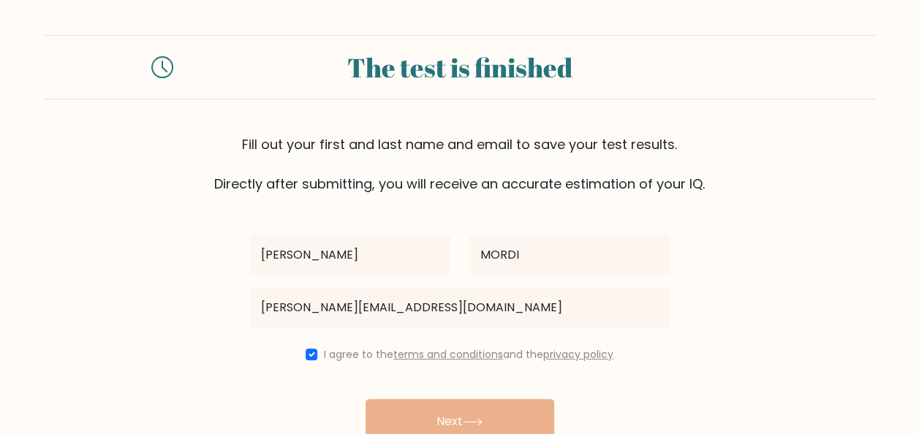
scroll to position [18, 0]
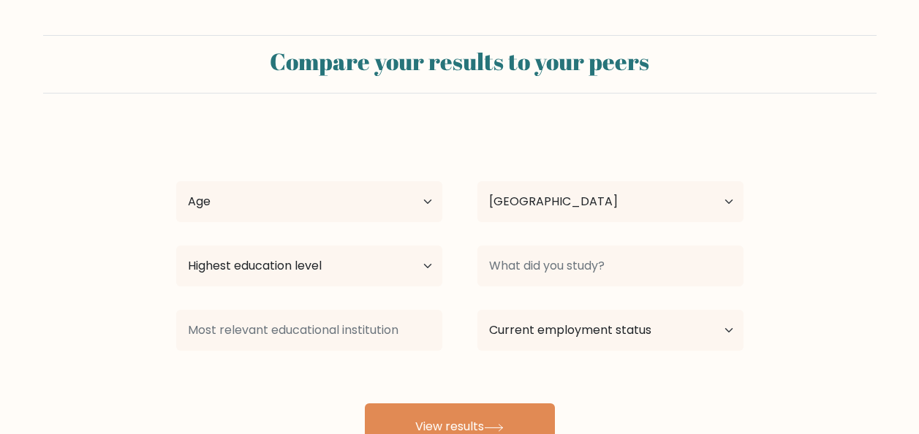
select select "NG"
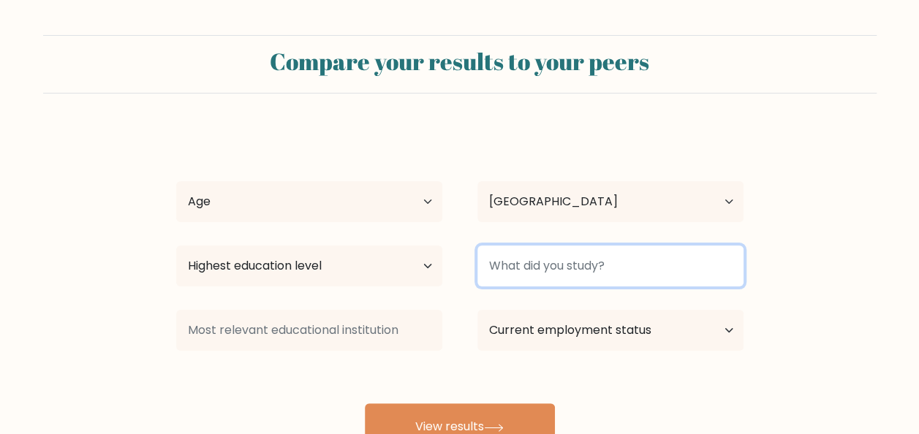
click at [562, 276] on input at bounding box center [611, 266] width 266 height 41
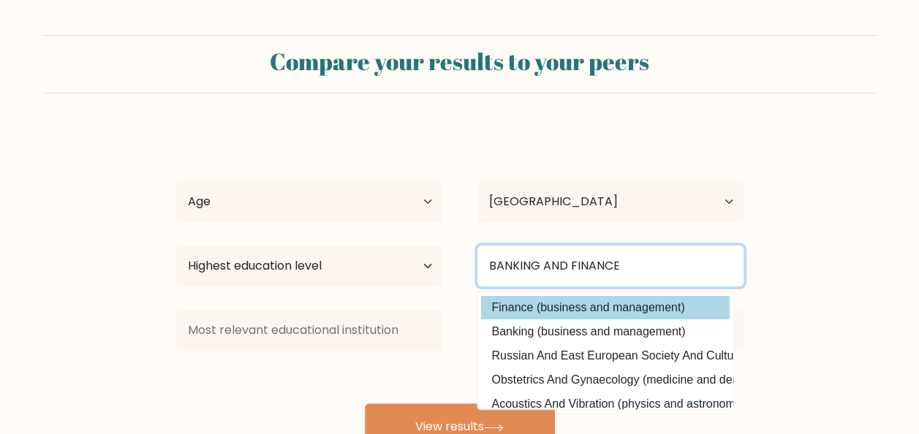
type input "BANKING AND FINANCE"
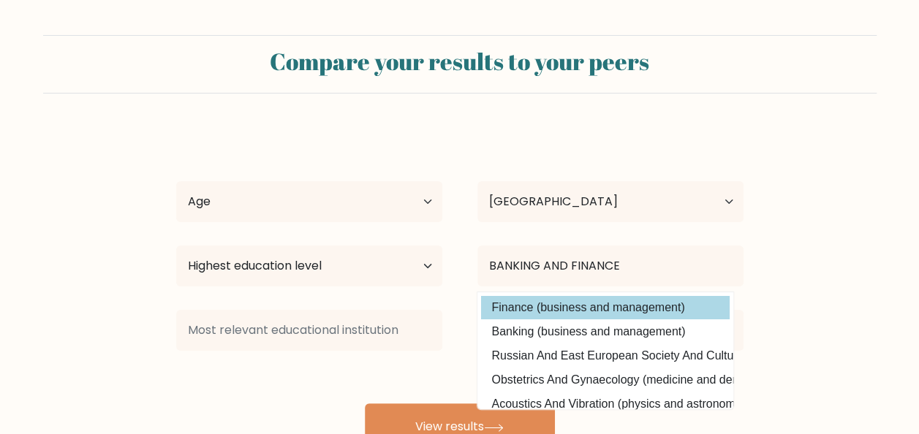
click at [558, 307] on div "[PERSON_NAME] Age Under [DEMOGRAPHIC_DATA] [DEMOGRAPHIC_DATA] [DEMOGRAPHIC_DATA…" at bounding box center [459, 290] width 585 height 322
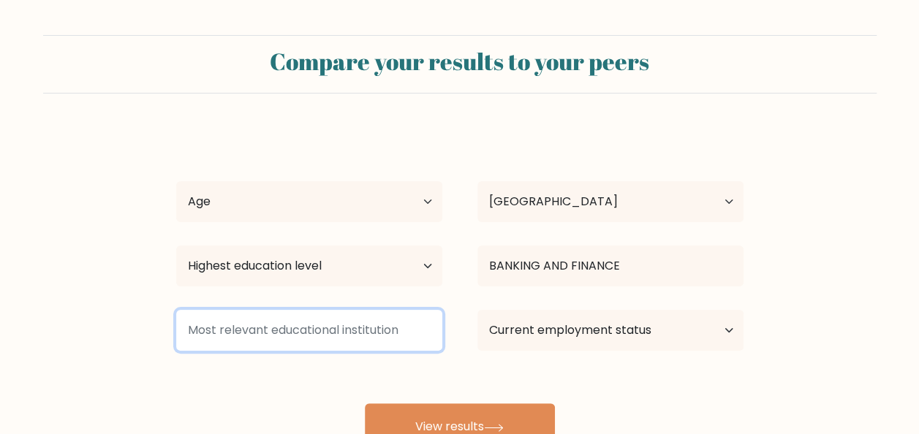
click at [374, 335] on input at bounding box center [309, 330] width 266 height 41
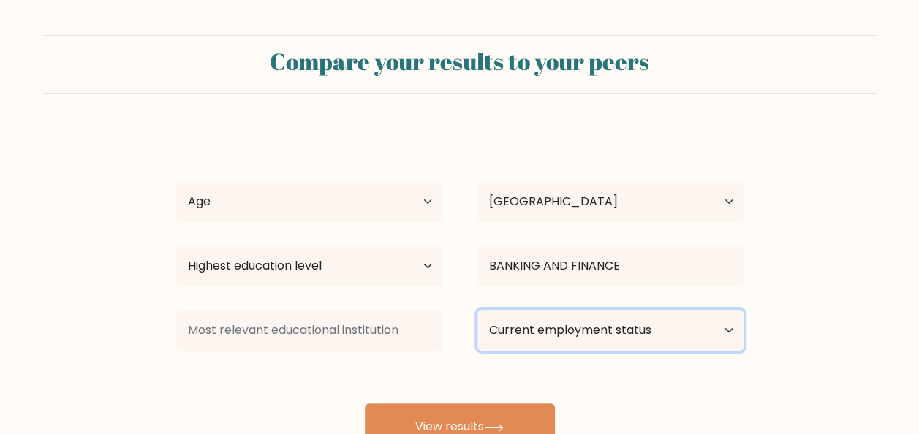
click at [596, 329] on select "Current employment status Employed Student Retired Other / prefer not to answer" at bounding box center [611, 330] width 266 height 41
select select "employed"
click at [478, 310] on select "Current employment status Employed Student Retired Other / prefer not to answer" at bounding box center [611, 330] width 266 height 41
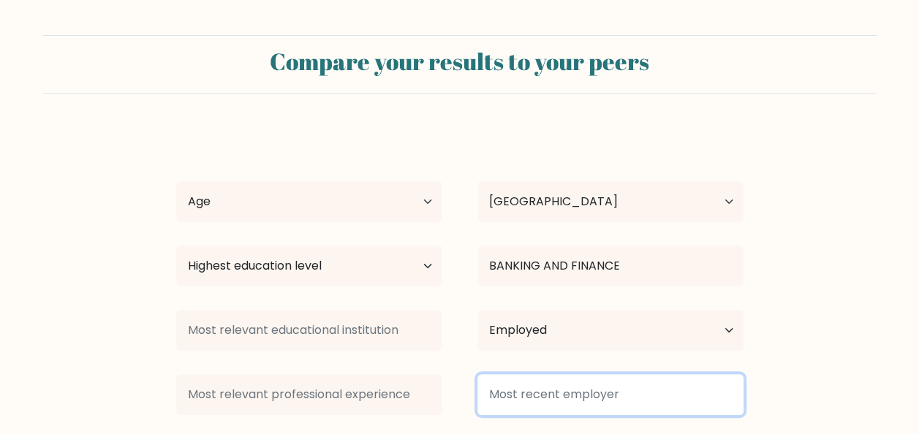
click at [491, 413] on input at bounding box center [611, 394] width 266 height 41
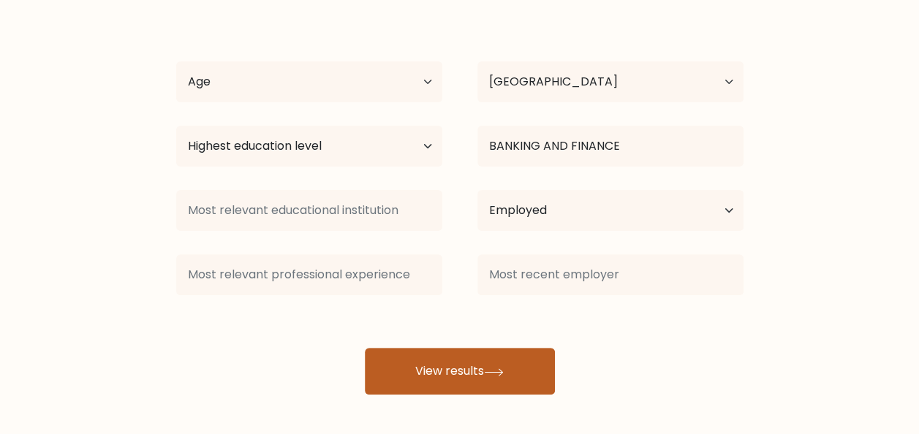
click at [472, 364] on button "View results" at bounding box center [460, 371] width 190 height 47
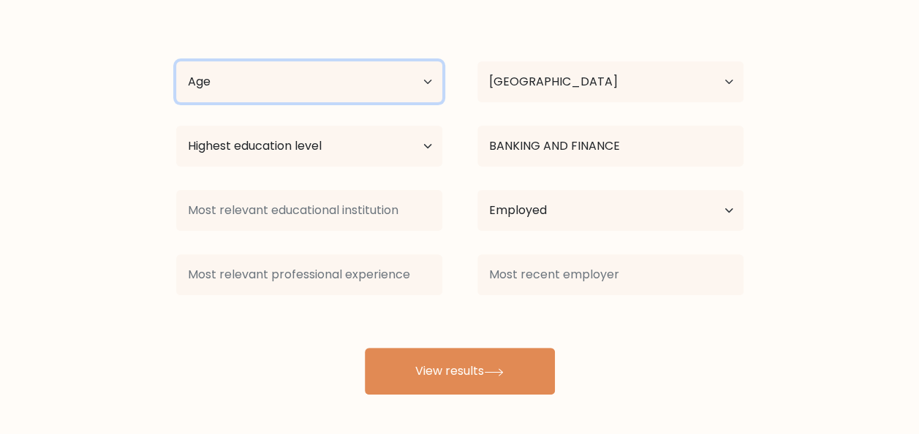
click at [342, 80] on select "Age Under 18 years old 18-24 years old 25-34 years old 35-44 years old 45-54 ye…" at bounding box center [309, 81] width 266 height 41
select select "25_34"
click at [176, 61] on select "Age Under 18 years old 18-24 years old 25-34 years old 35-44 years old 45-54 ye…" at bounding box center [309, 81] width 266 height 41
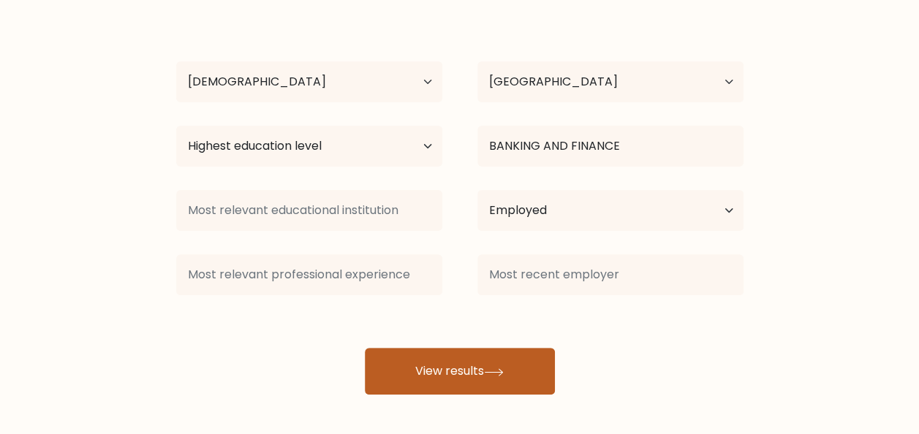
click at [471, 373] on button "View results" at bounding box center [460, 371] width 190 height 47
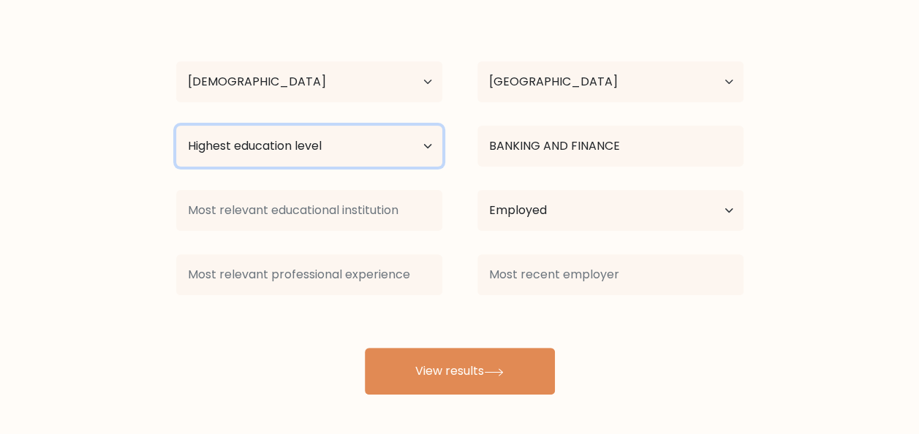
click at [395, 155] on select "Highest education level No schooling Primary Lower Secondary Upper Secondary Oc…" at bounding box center [309, 146] width 266 height 41
select select "bachelors_degree"
click at [176, 126] on select "Highest education level No schooling Primary Lower Secondary Upper Secondary Oc…" at bounding box center [309, 146] width 266 height 41
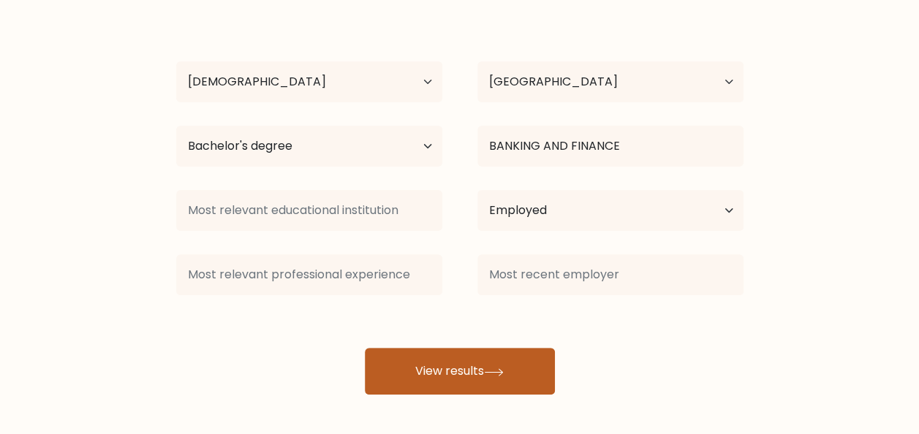
click at [479, 364] on button "View results" at bounding box center [460, 371] width 190 height 47
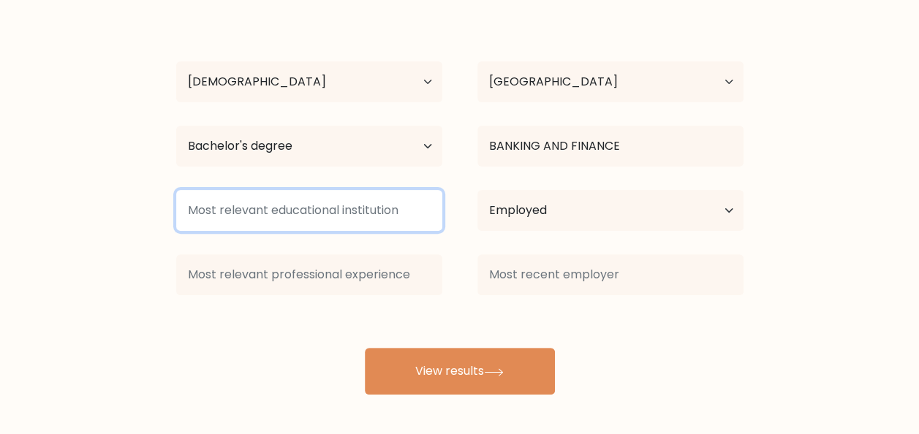
click at [376, 207] on input at bounding box center [309, 210] width 266 height 41
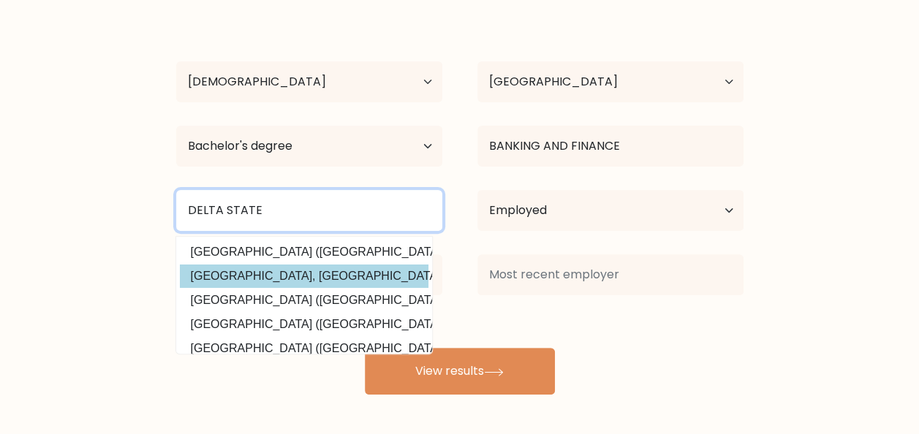
type input "DELTA STATE"
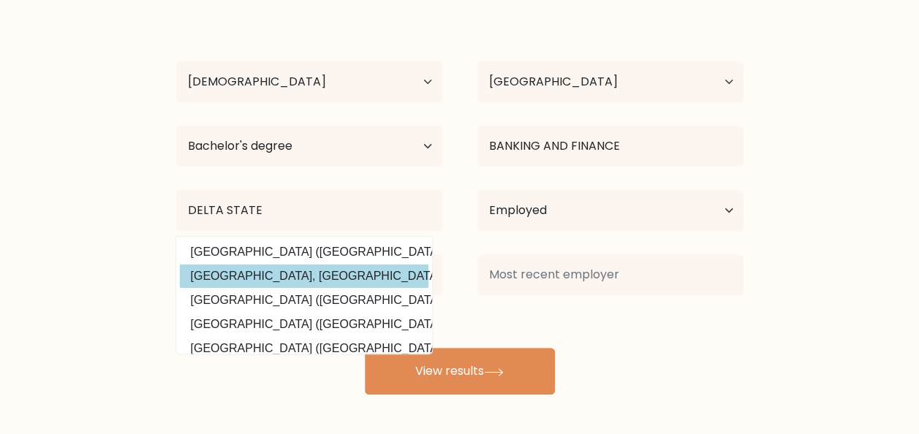
click at [323, 278] on div "LIONEL MORDI Age Under 18 years old 18-24 years old 25-34 years old 35-44 years…" at bounding box center [459, 202] width 585 height 386
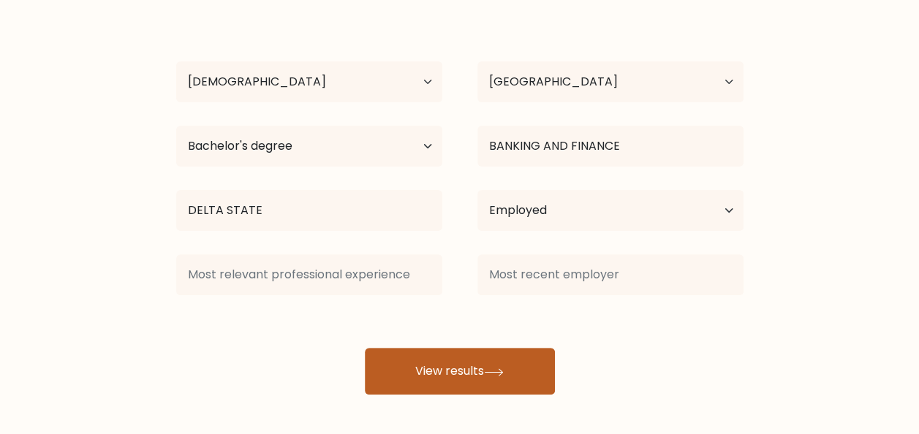
click at [463, 374] on button "View results" at bounding box center [460, 371] width 190 height 47
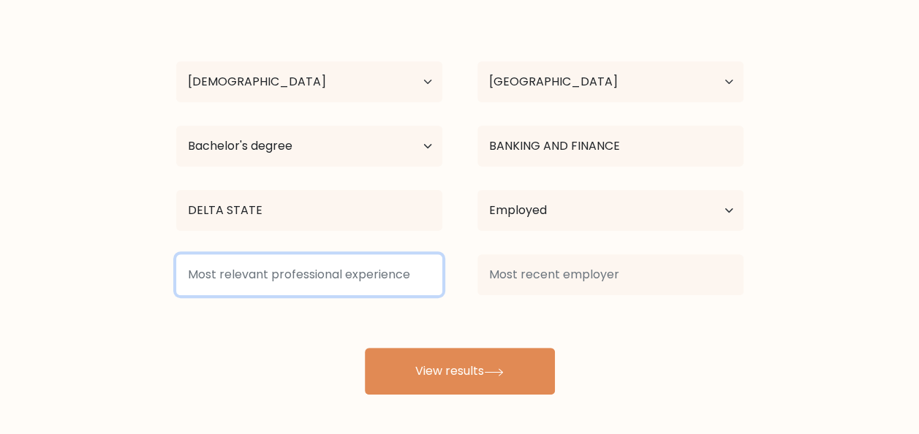
click at [351, 271] on input at bounding box center [309, 275] width 266 height 41
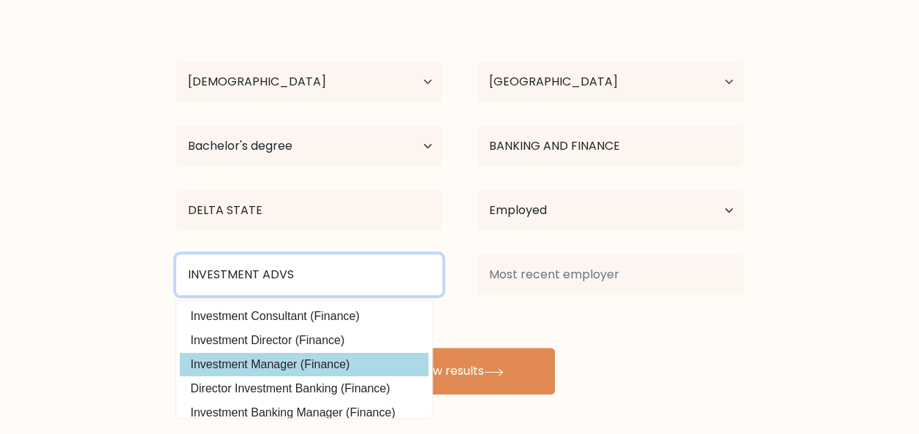
type input "INVESTMENT ADVS"
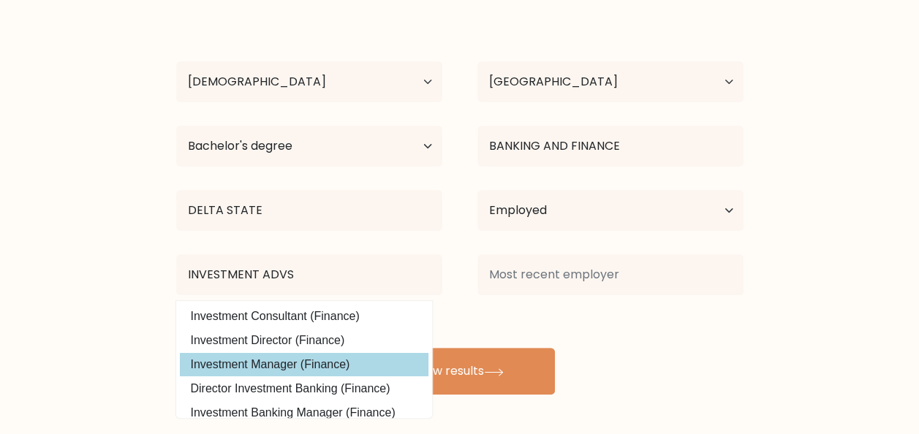
click at [298, 365] on div "LIONEL MORDI Age Under 18 years old 18-24 years old 25-34 years old 35-44 years…" at bounding box center [459, 202] width 585 height 386
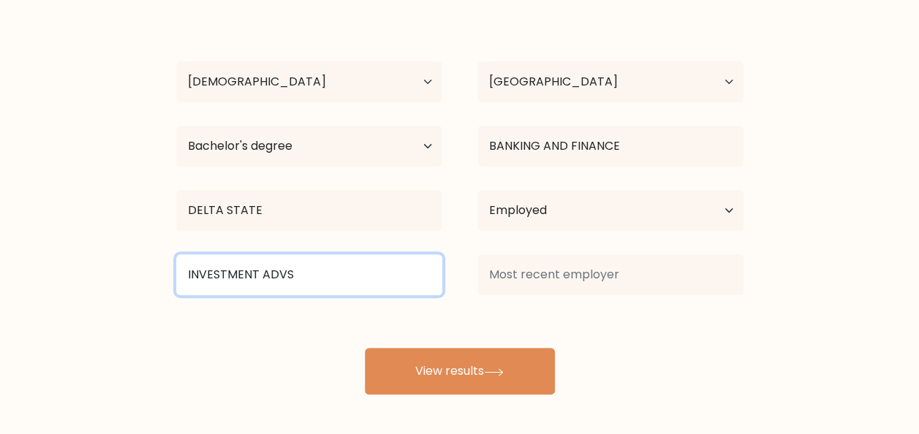
click at [367, 284] on input "INVESTMENT ADVS" at bounding box center [309, 275] width 266 height 41
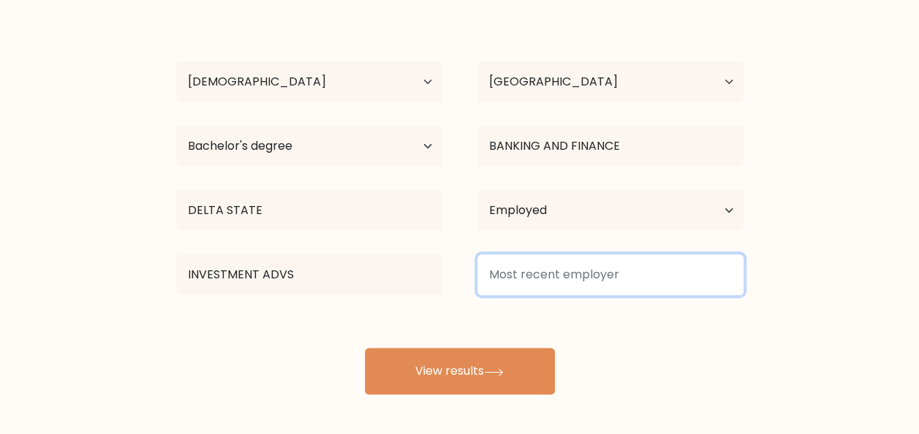
click at [574, 281] on input at bounding box center [611, 275] width 266 height 41
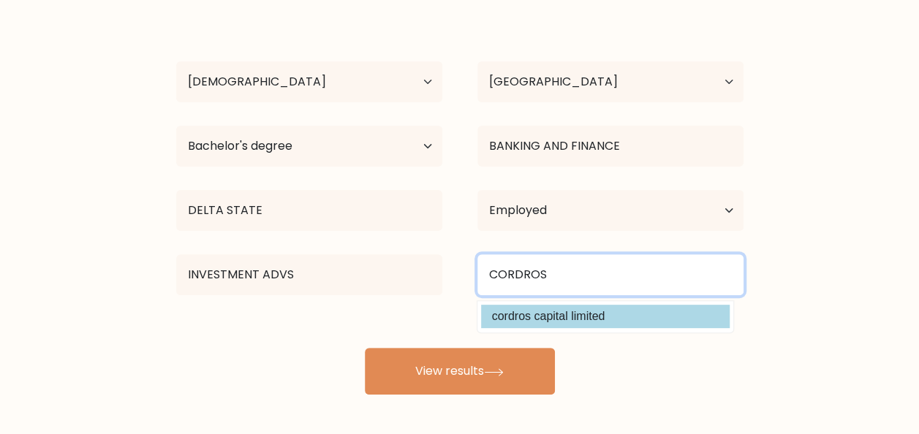
type input "CORDROS"
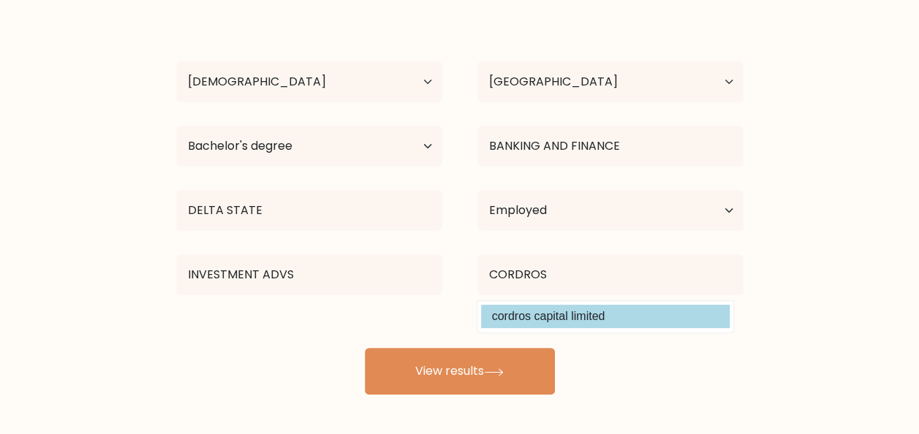
click at [550, 309] on div "LIONEL MORDI Age Under 18 years old 18-24 years old 25-34 years old 35-44 years…" at bounding box center [459, 202] width 585 height 386
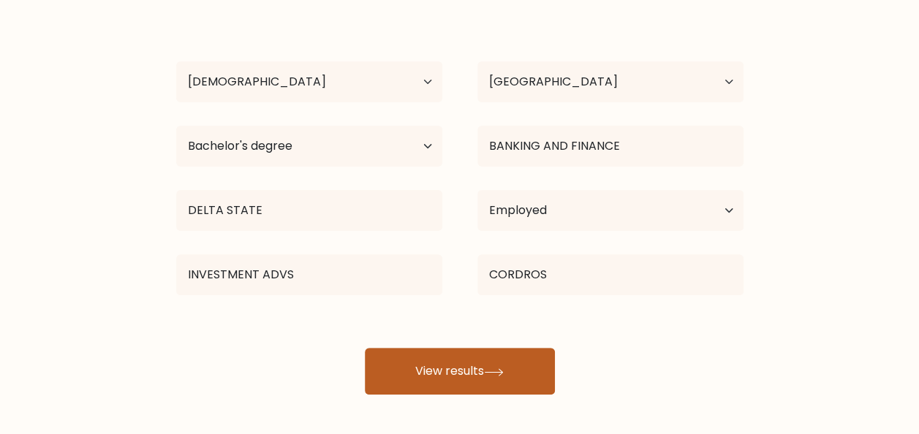
click at [465, 358] on button "View results" at bounding box center [460, 371] width 190 height 47
